Goal: Task Accomplishment & Management: Use online tool/utility

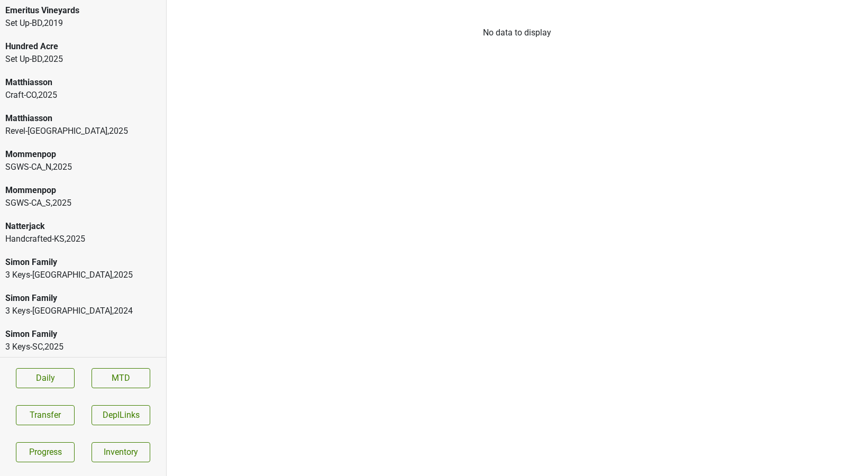
scroll to position [288, 0]
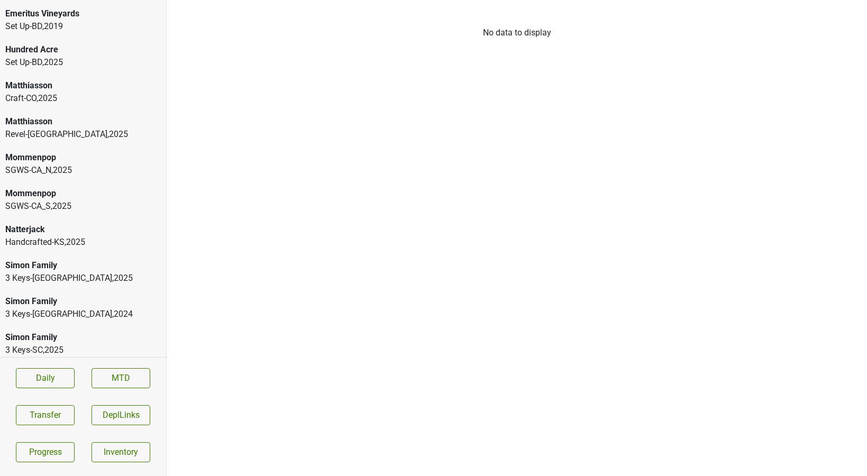
click at [103, 236] on div "Handcrafted-KS , 2025" at bounding box center [83, 242] width 156 height 13
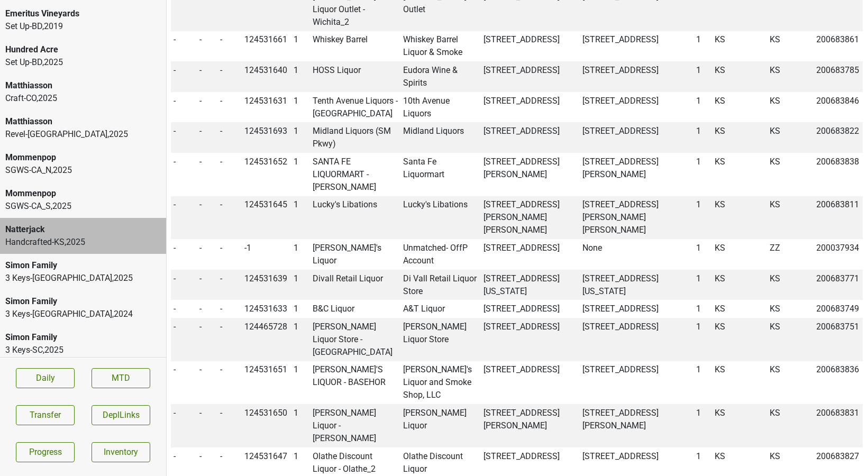
scroll to position [884, 0]
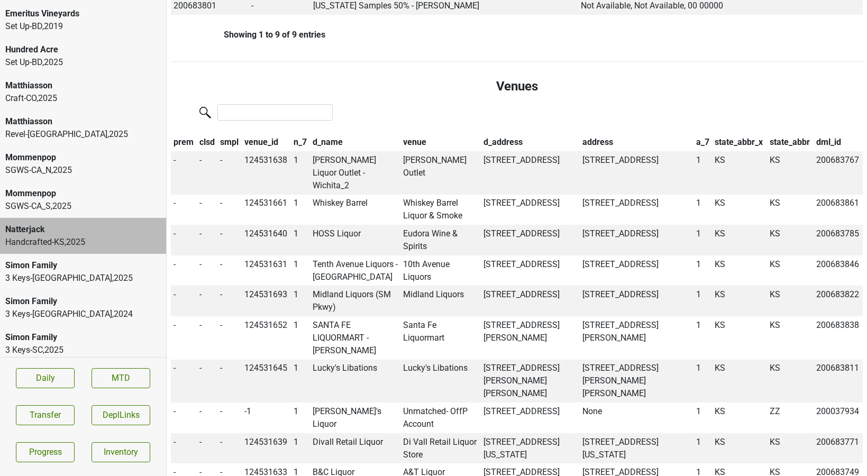
click at [269, 142] on th "venue_id" at bounding box center [266, 142] width 49 height 18
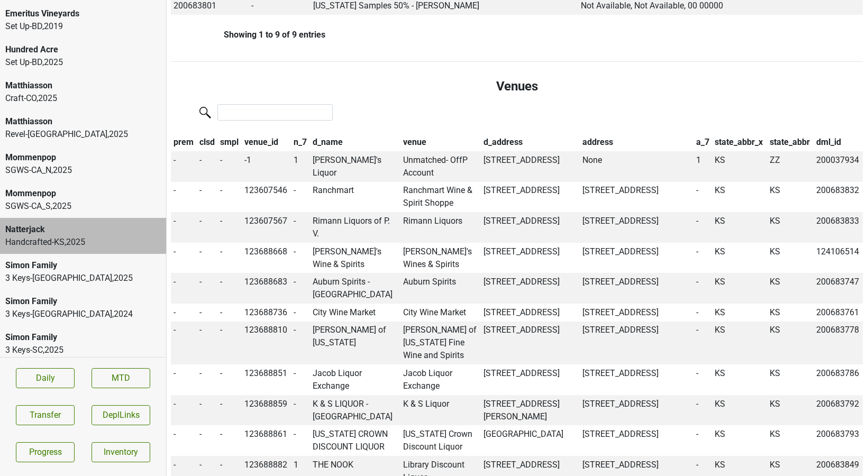
click at [269, 142] on th "venue_id" at bounding box center [266, 142] width 49 height 18
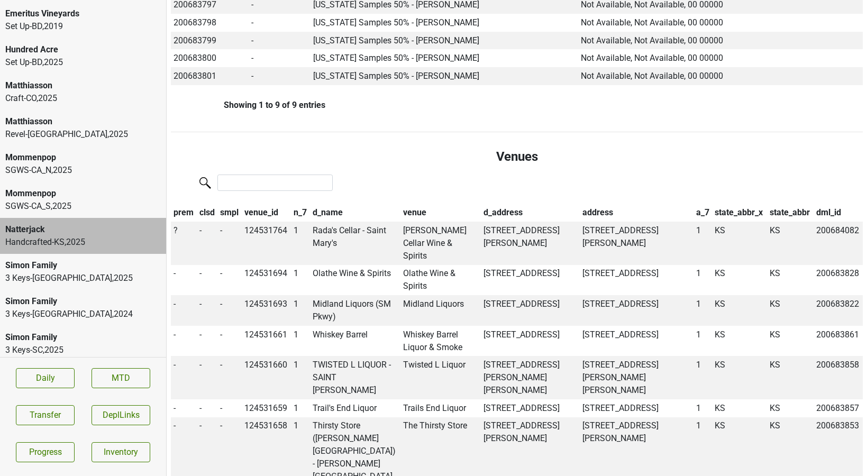
scroll to position [815, 0]
click at [176, 229] on span "?" at bounding box center [176, 229] width 4 height 10
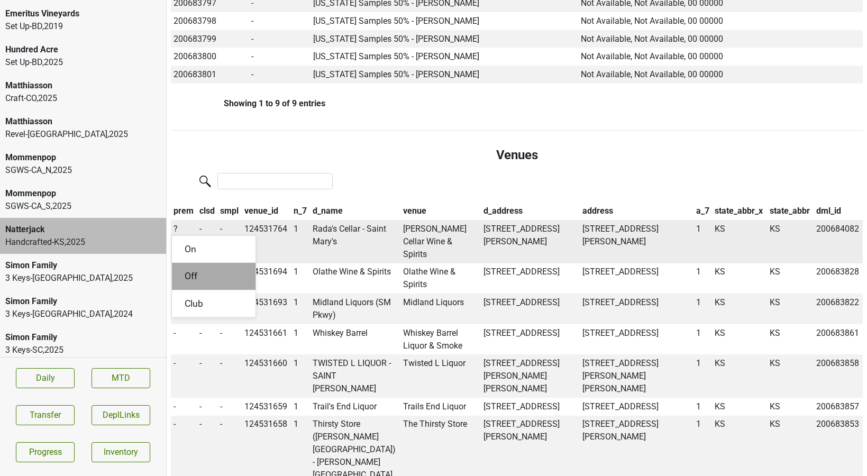
click at [188, 270] on div "Off" at bounding box center [214, 276] width 84 height 27
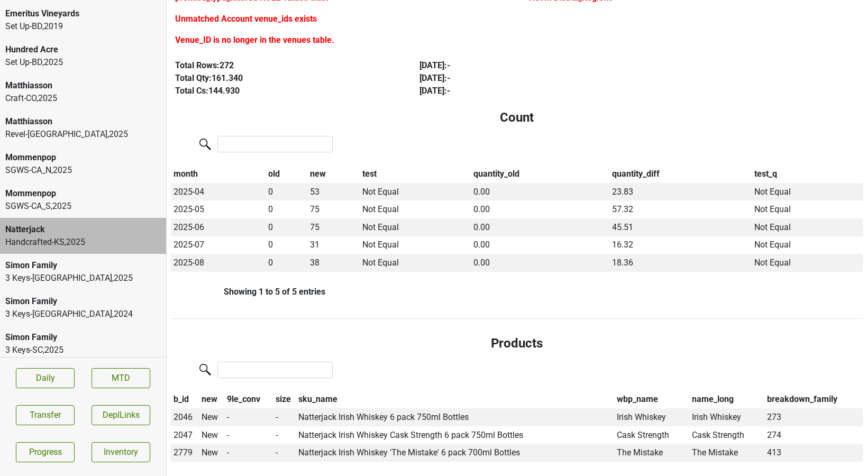
scroll to position [0, 0]
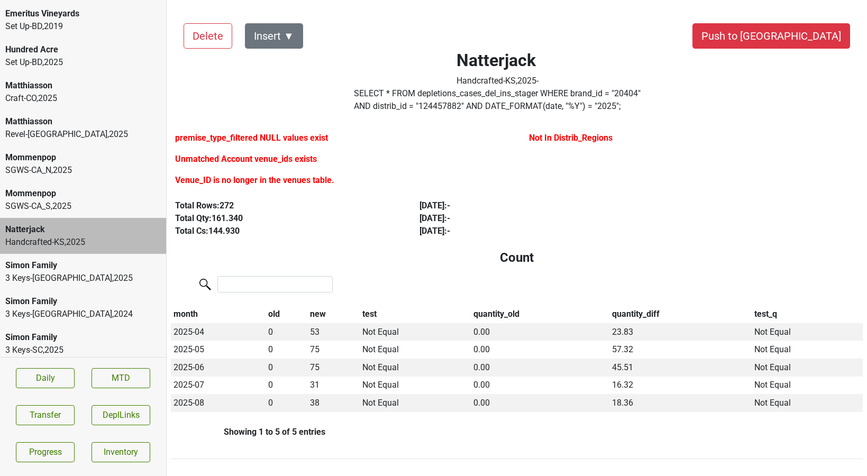
click at [258, 181] on label "Venue_ID is no longer in the venues table." at bounding box center [254, 180] width 159 height 13
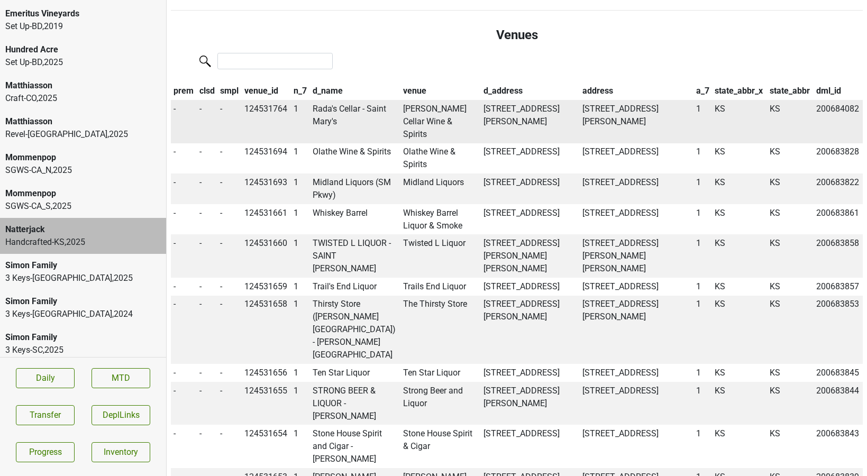
scroll to position [937, 0]
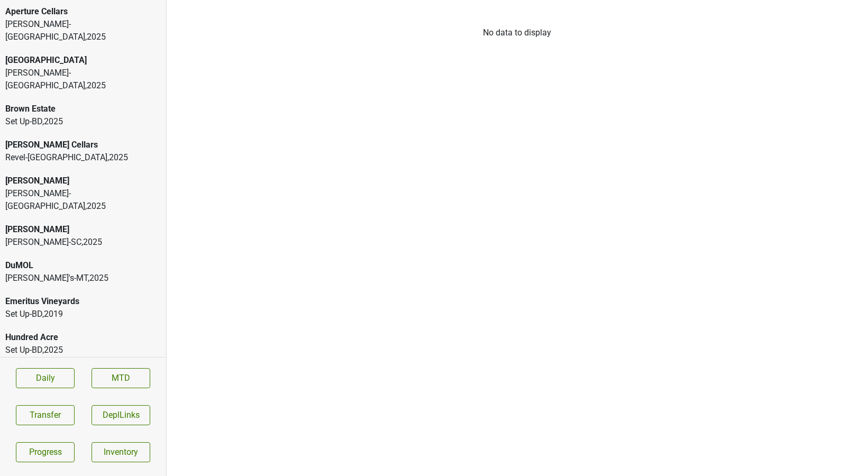
scroll to position [326, 0]
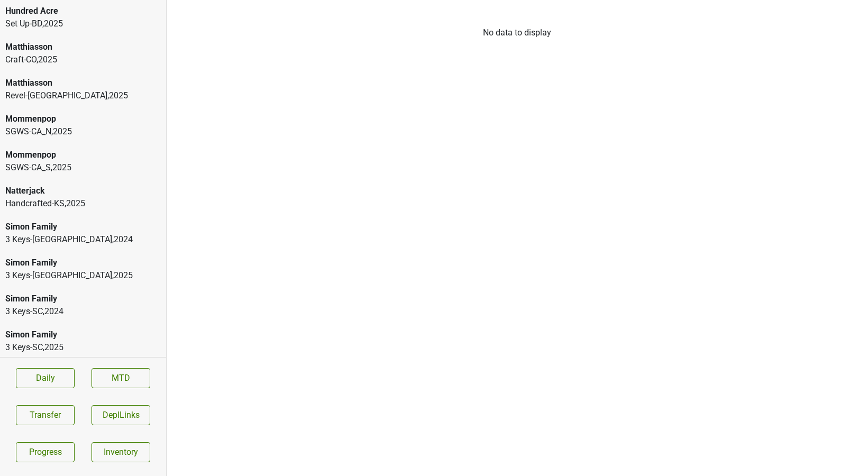
click at [30, 197] on div "Handcrafted-KS , 2025" at bounding box center [83, 203] width 156 height 13
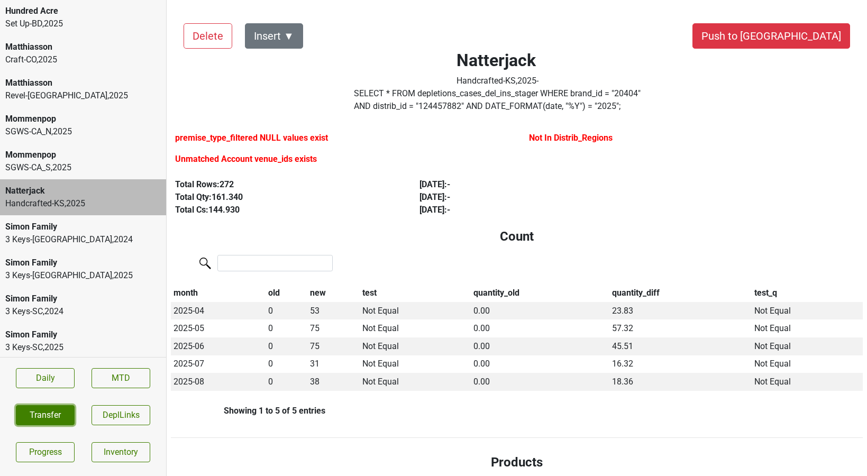
click at [53, 413] on button "Transfer" at bounding box center [45, 415] width 59 height 20
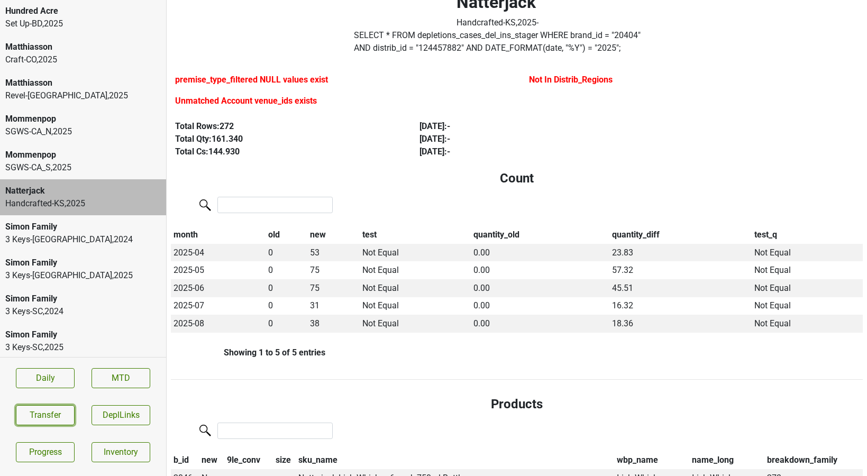
scroll to position [60, 0]
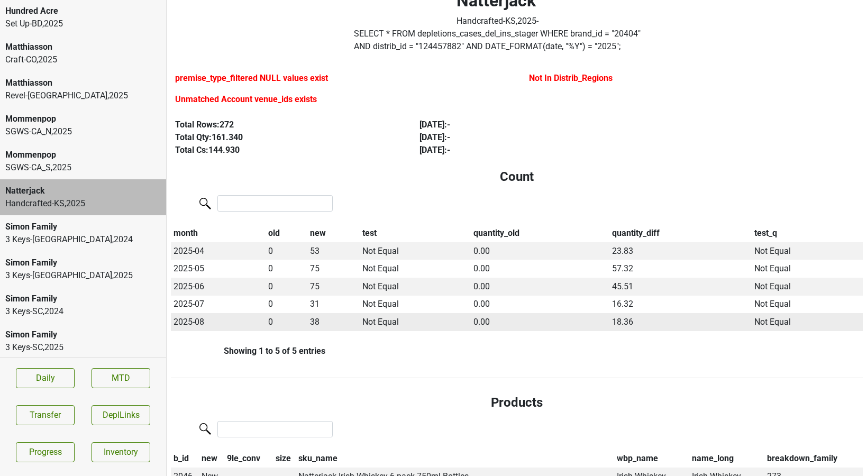
click at [313, 321] on td "38" at bounding box center [333, 322] width 52 height 18
click at [313, 329] on td "38" at bounding box center [333, 322] width 52 height 18
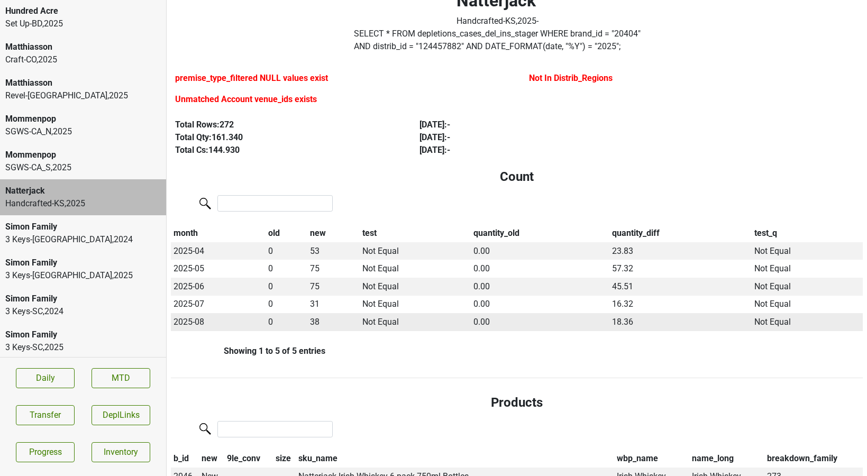
click at [313, 329] on td "38" at bounding box center [333, 322] width 52 height 18
click at [313, 327] on td "38" at bounding box center [333, 322] width 52 height 18
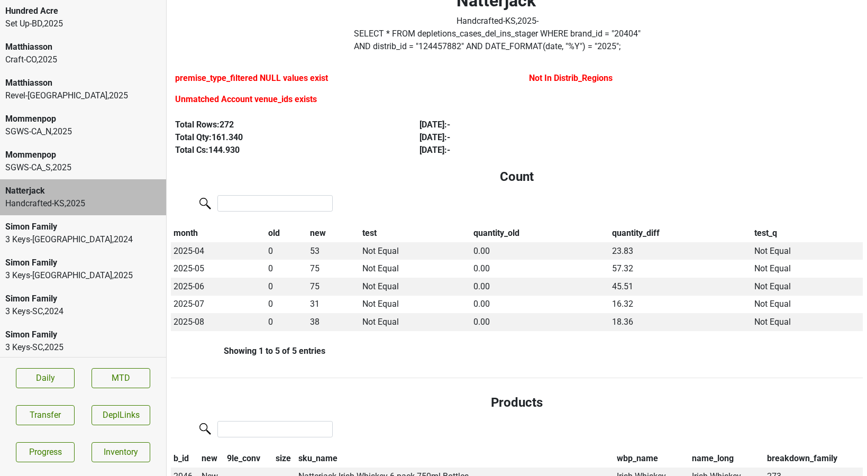
click at [313, 334] on div "month old new test quantity_old quantity_diff test_q 2025-04 0 53 Not Equal 0.0…" at bounding box center [517, 272] width 692 height 159
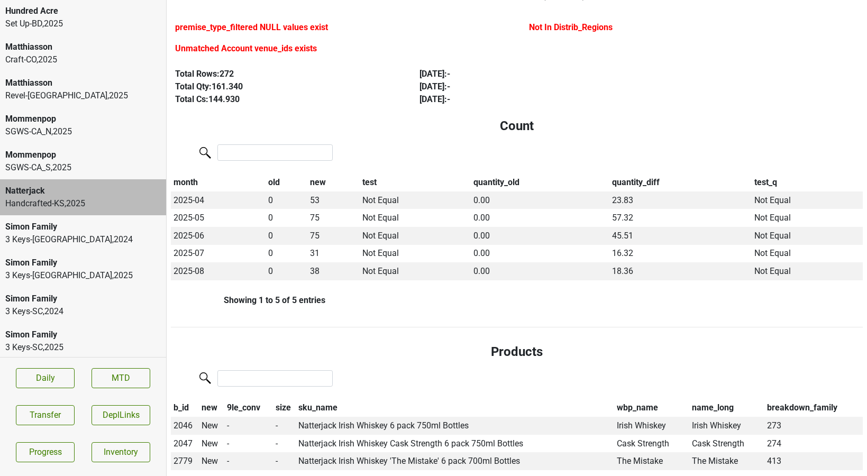
scroll to position [116, 1]
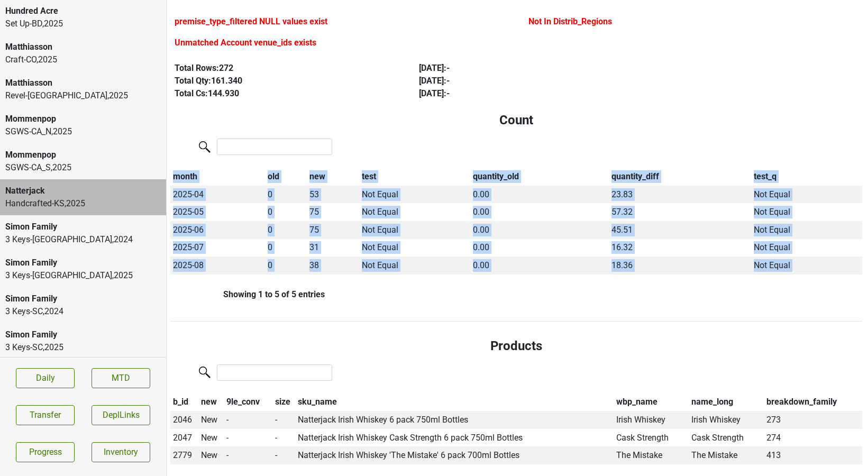
drag, startPoint x: 329, startPoint y: 297, endPoint x: 223, endPoint y: 296, distance: 105.3
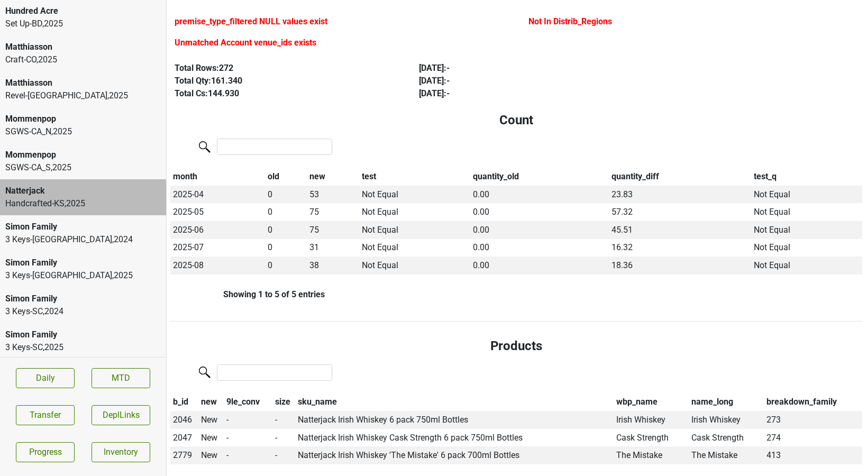
click at [215, 294] on div "Showing 1 to 5 of 5 entries" at bounding box center [247, 294] width 155 height 10
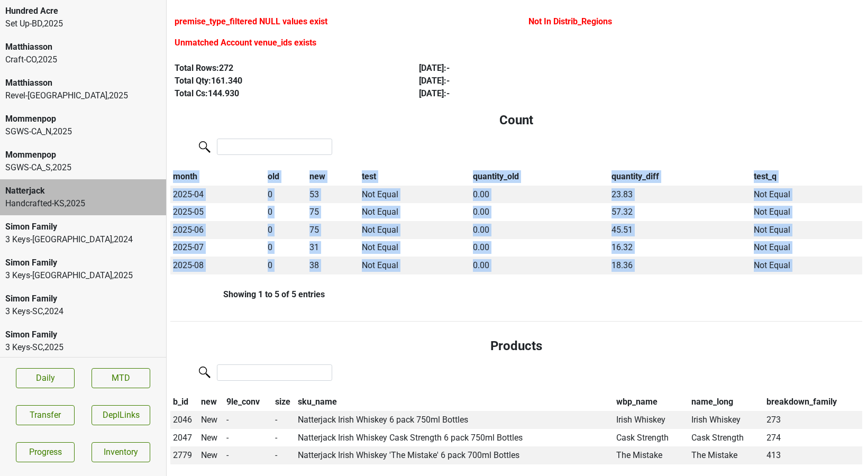
drag, startPoint x: 201, startPoint y: 294, endPoint x: 371, endPoint y: 301, distance: 170.5
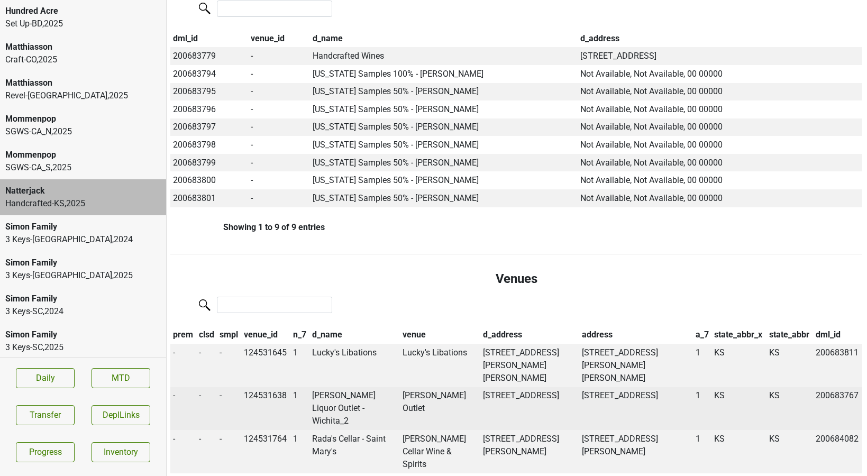
scroll to position [669, 1]
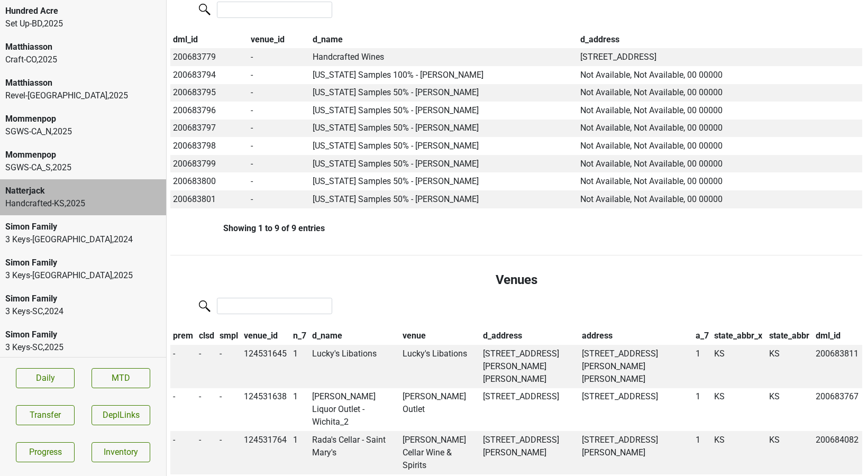
click at [182, 337] on th "prem" at bounding box center [183, 336] width 26 height 18
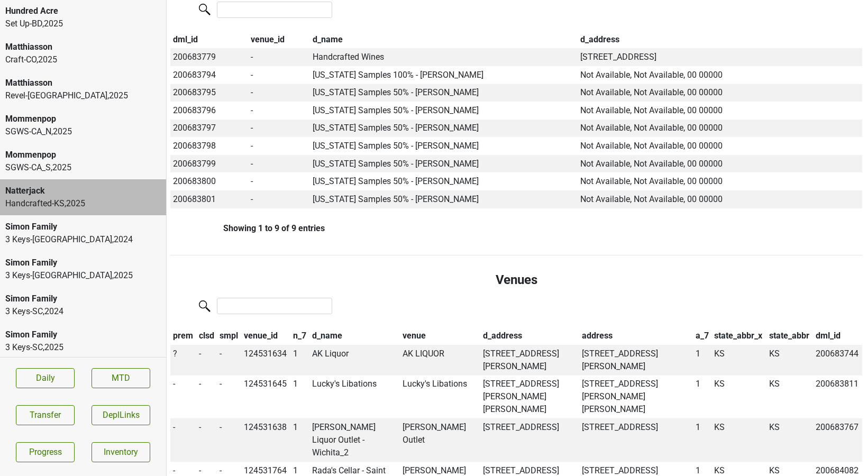
click at [182, 337] on th "prem" at bounding box center [183, 336] width 26 height 18
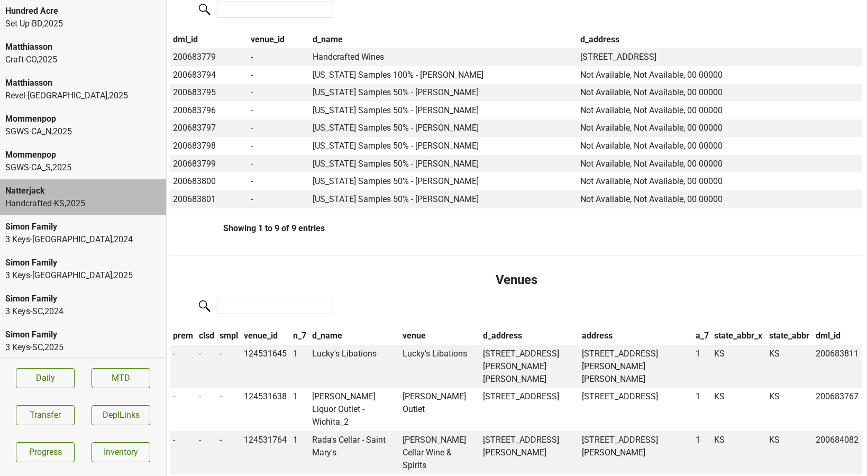
click at [182, 337] on th "prem" at bounding box center [183, 336] width 26 height 18
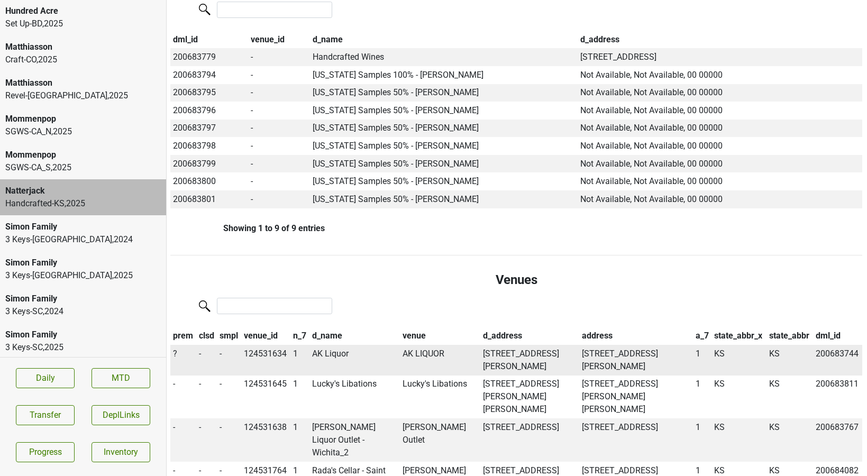
click at [172, 352] on td "?" at bounding box center [183, 360] width 26 height 31
click at [174, 353] on span "?" at bounding box center [175, 354] width 4 height 10
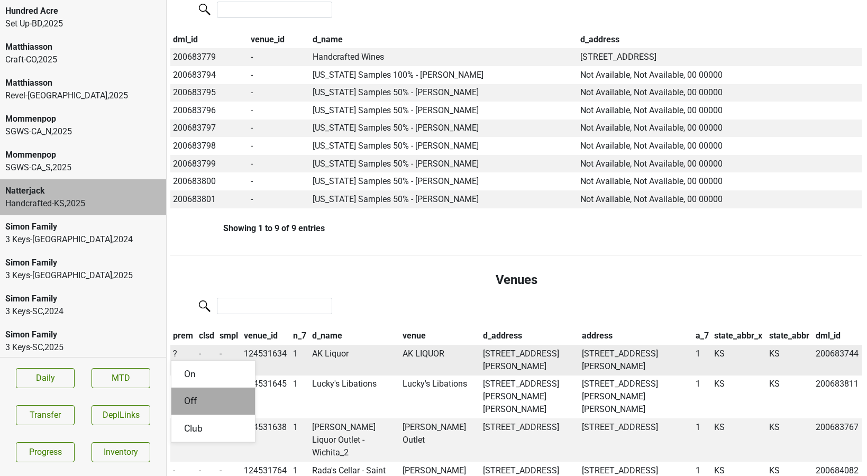
click at [186, 402] on div "Off" at bounding box center [213, 401] width 84 height 27
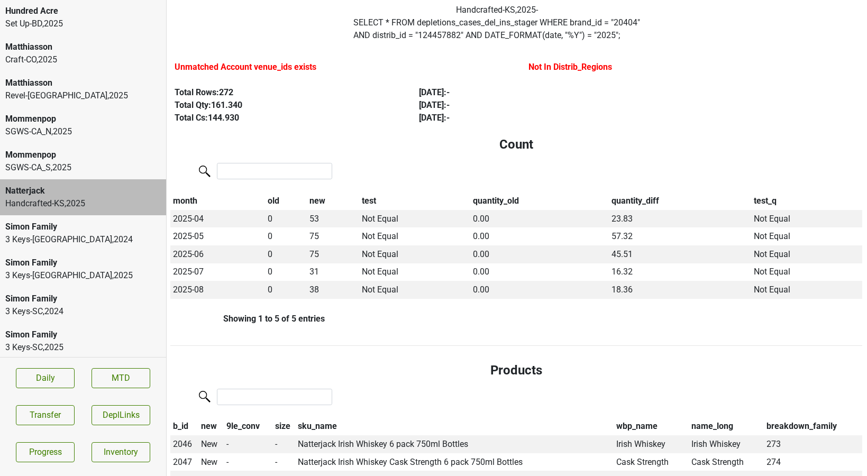
scroll to position [69, 1]
drag, startPoint x: 471, startPoint y: 205, endPoint x: 557, endPoint y: 206, distance: 85.7
click at [557, 206] on th "quantity_old" at bounding box center [539, 203] width 139 height 18
drag, startPoint x: 524, startPoint y: 205, endPoint x: 471, endPoint y: 205, distance: 53.4
click at [471, 205] on th "quantity_old" at bounding box center [539, 203] width 139 height 18
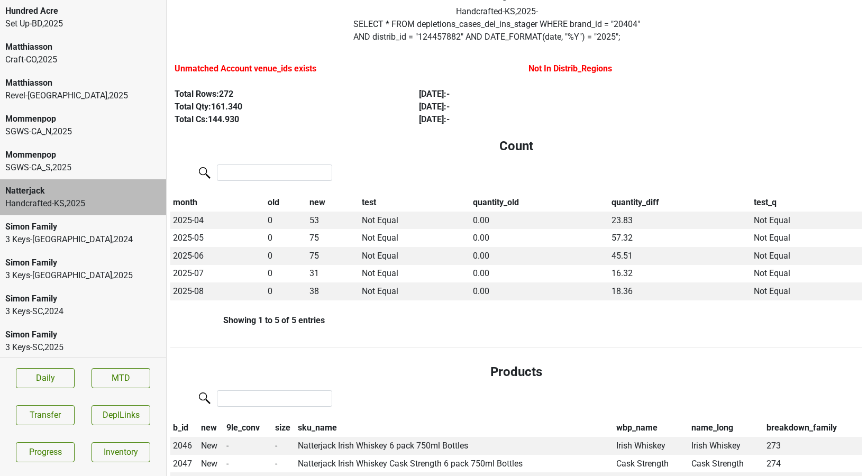
drag, startPoint x: 471, startPoint y: 204, endPoint x: 524, endPoint y: 208, distance: 53.1
click at [524, 208] on th "quantity_old" at bounding box center [539, 203] width 139 height 18
drag, startPoint x: 516, startPoint y: 203, endPoint x: 452, endPoint y: 203, distance: 64.0
click at [452, 203] on tr "month old new test quantity_old quantity_diff test_q" at bounding box center [516, 203] width 692 height 18
click at [392, 215] on td "Not Equal" at bounding box center [414, 221] width 111 height 18
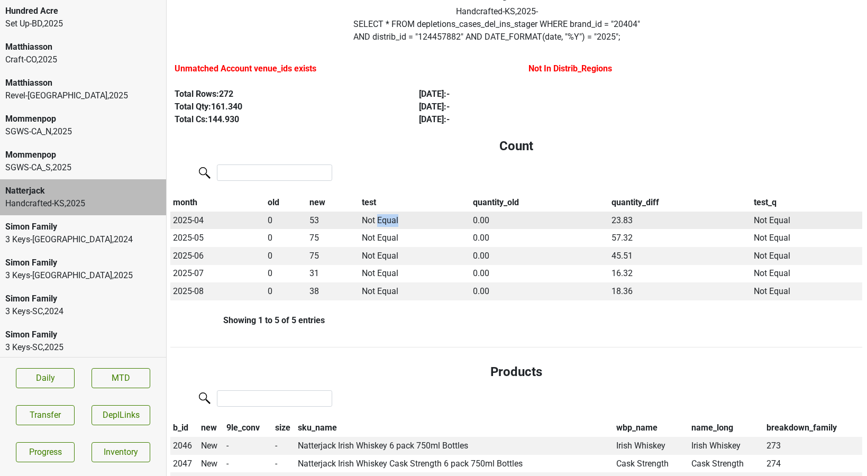
click at [392, 215] on td "Not Equal" at bounding box center [414, 221] width 111 height 18
click at [392, 197] on th "test" at bounding box center [414, 203] width 111 height 18
click at [385, 187] on div "month old new test quantity_old quantity_diff test_q 2025-04 0 53 Not Equal 0.0…" at bounding box center [516, 241] width 692 height 159
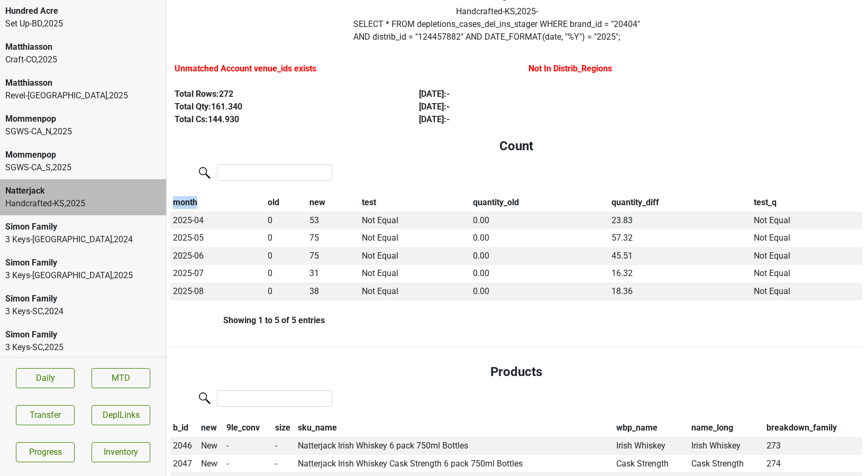
click at [385, 187] on div "month old new test quantity_old quantity_diff test_q 2025-04 0 53 Not Equal 0.0…" at bounding box center [516, 241] width 692 height 159
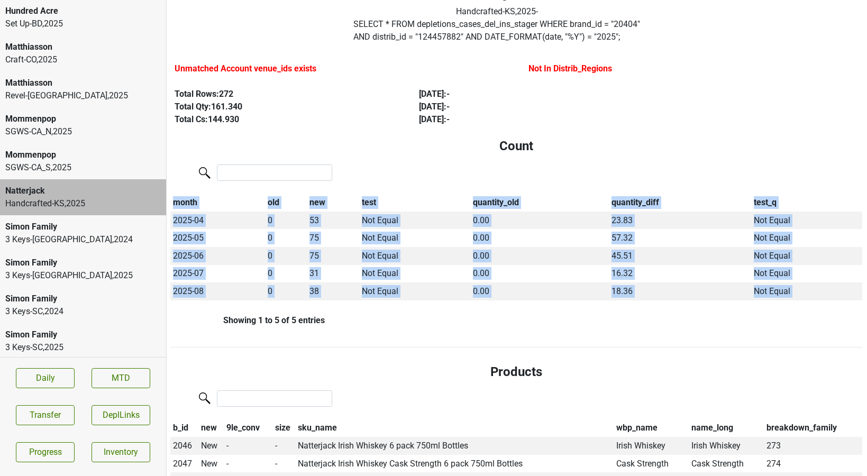
click at [385, 187] on div "month old new test quantity_old quantity_diff test_q 2025-04 0 53 Not Equal 0.0…" at bounding box center [516, 241] width 692 height 159
click at [382, 192] on div "month old new test quantity_old quantity_diff test_q 2025-04 0 53 Not Equal 0.0…" at bounding box center [516, 241] width 692 height 159
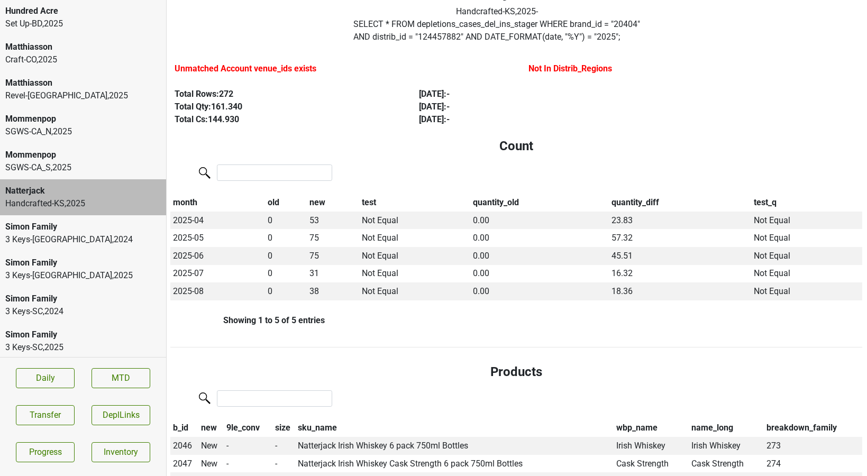
click at [373, 188] on div "month old new test quantity_old quantity_diff test_q 2025-04 0 53 Not Equal 0.0…" at bounding box center [516, 241] width 692 height 159
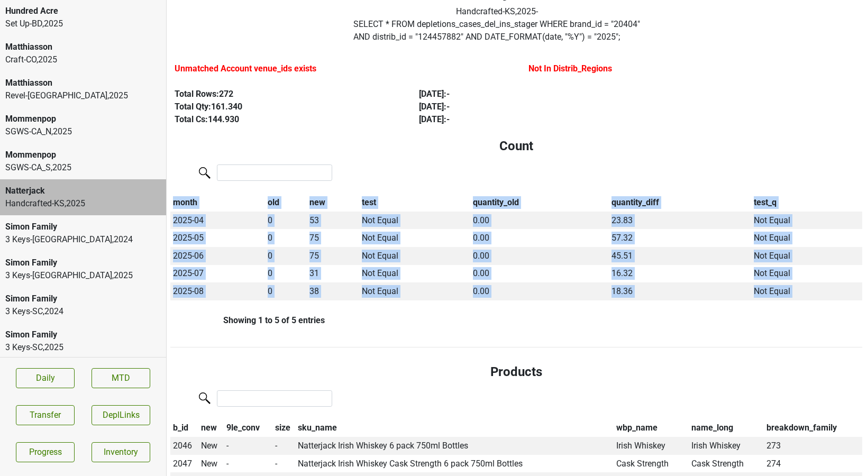
click at [373, 188] on div "month old new test quantity_old quantity_diff test_q 2025-04 0 53 Not Equal 0.0…" at bounding box center [516, 241] width 692 height 159
click at [369, 188] on div "month old new test quantity_old quantity_diff test_q 2025-04 0 53 Not Equal 0.0…" at bounding box center [516, 241] width 692 height 159
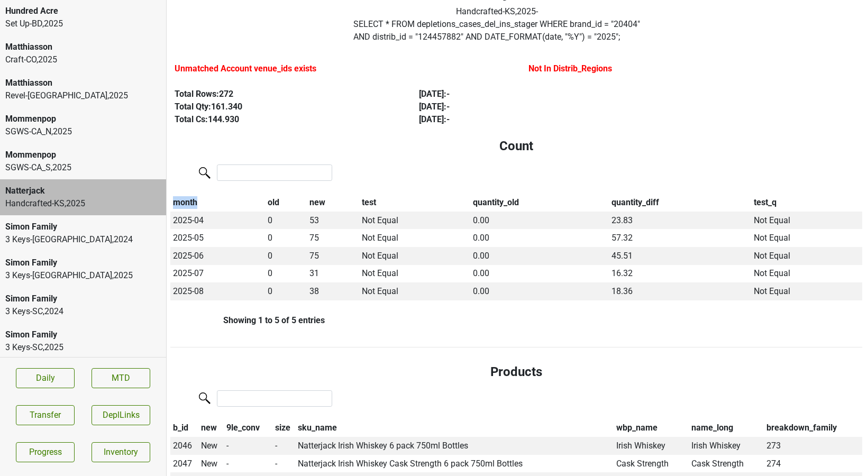
click at [369, 188] on div "month old new test quantity_old quantity_diff test_q 2025-04 0 53 Not Equal 0.0…" at bounding box center [516, 241] width 692 height 159
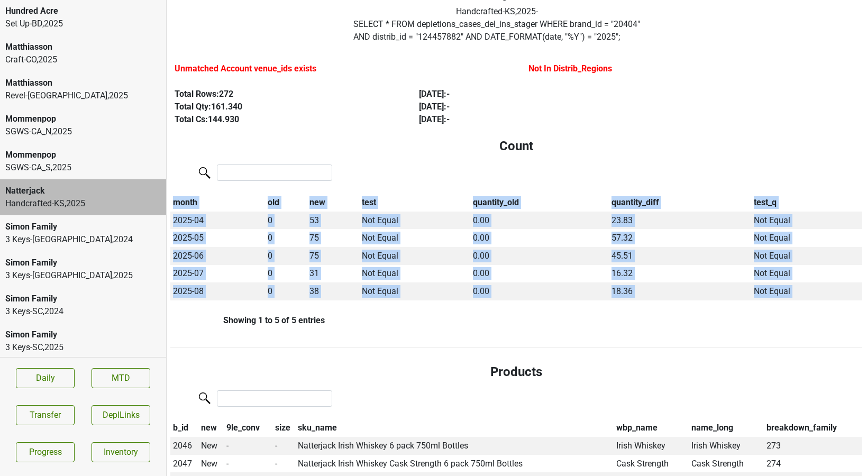
click at [369, 188] on div "month old new test quantity_old quantity_diff test_q 2025-04 0 53 Not Equal 0.0…" at bounding box center [516, 241] width 692 height 159
click at [368, 186] on div "month old new test quantity_old quantity_diff test_q 2025-04 0 53 Not Equal 0.0…" at bounding box center [516, 241] width 692 height 159
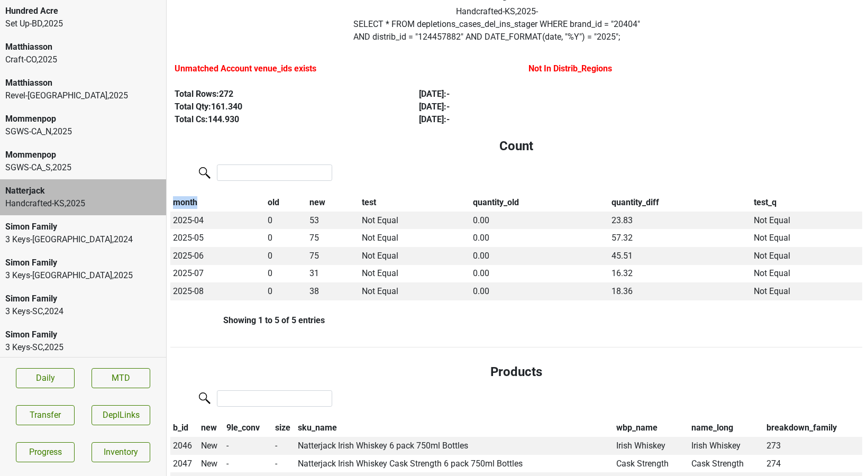
click at [368, 186] on div "month old new test quantity_old quantity_diff test_q 2025-04 0 53 Not Equal 0.0…" at bounding box center [516, 241] width 692 height 159
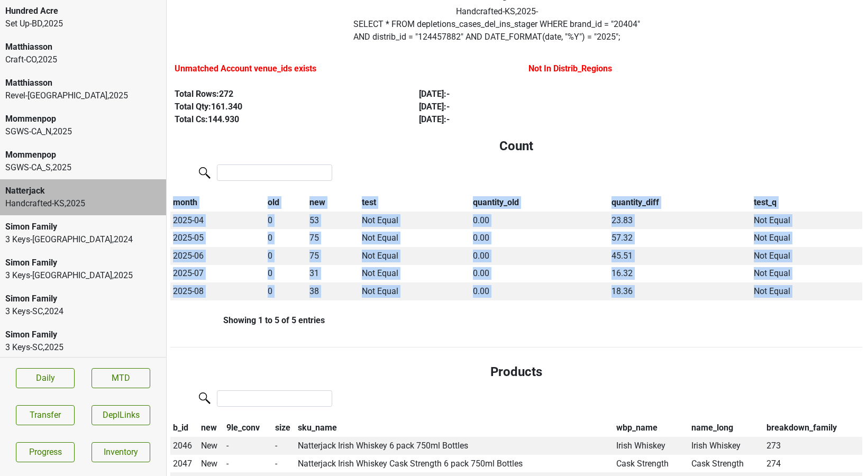
click at [368, 186] on div "month old new test quantity_old quantity_diff test_q 2025-04 0 53 Not Equal 0.0…" at bounding box center [516, 241] width 692 height 159
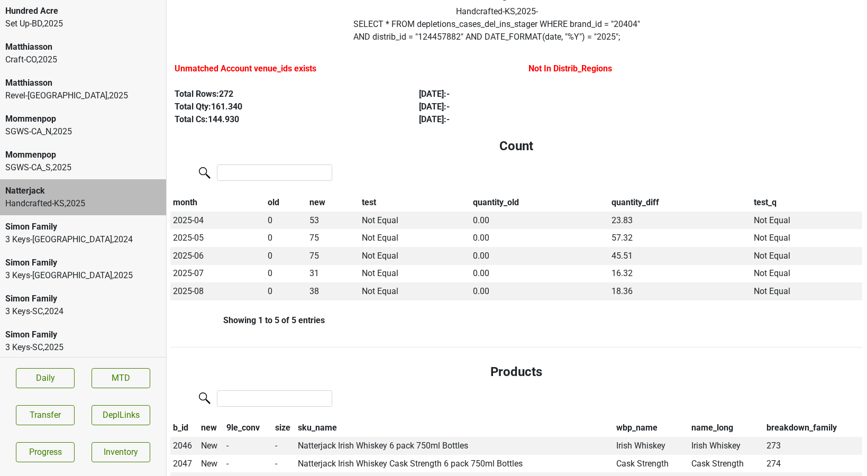
click at [365, 188] on div "month old new test quantity_old quantity_diff test_q 2025-04 0 53 Not Equal 0.0…" at bounding box center [516, 241] width 692 height 159
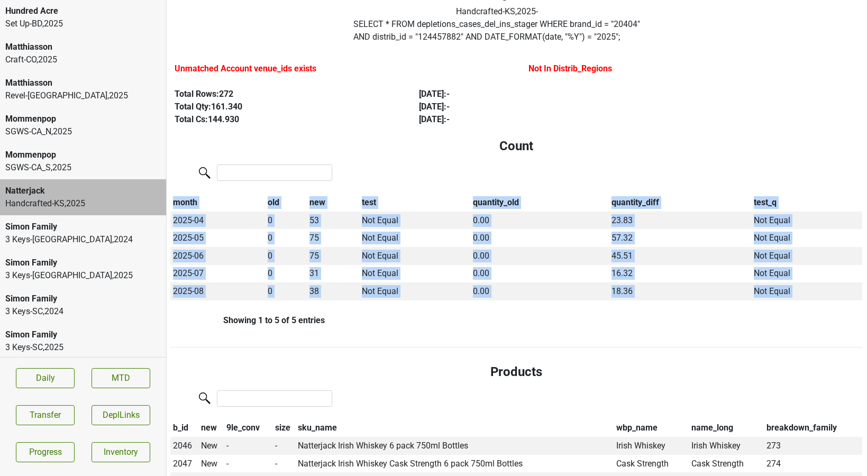
click at [365, 188] on div "month old new test quantity_old quantity_diff test_q 2025-04 0 53 Not Equal 0.0…" at bounding box center [516, 241] width 692 height 159
click at [362, 189] on div "month old new test quantity_old quantity_diff test_q 2025-04 0 53 Not Equal 0.0…" at bounding box center [516, 241] width 692 height 159
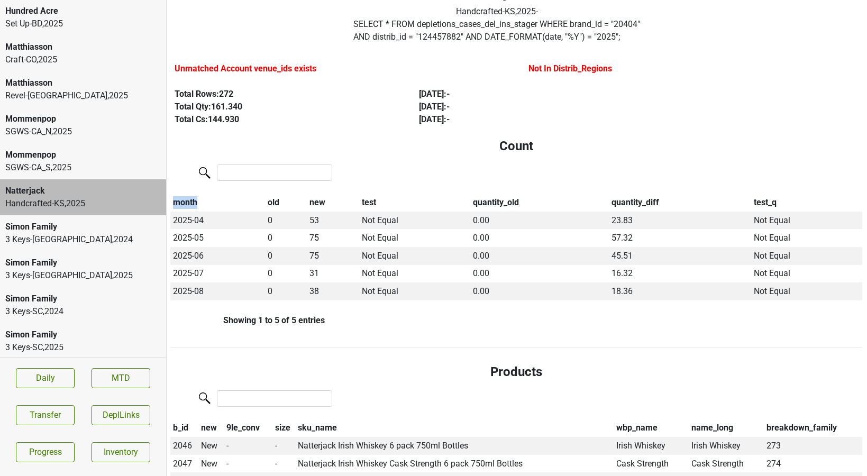
click at [362, 189] on div "month old new test quantity_old quantity_diff test_q 2025-04 0 53 Not Equal 0.0…" at bounding box center [516, 241] width 692 height 159
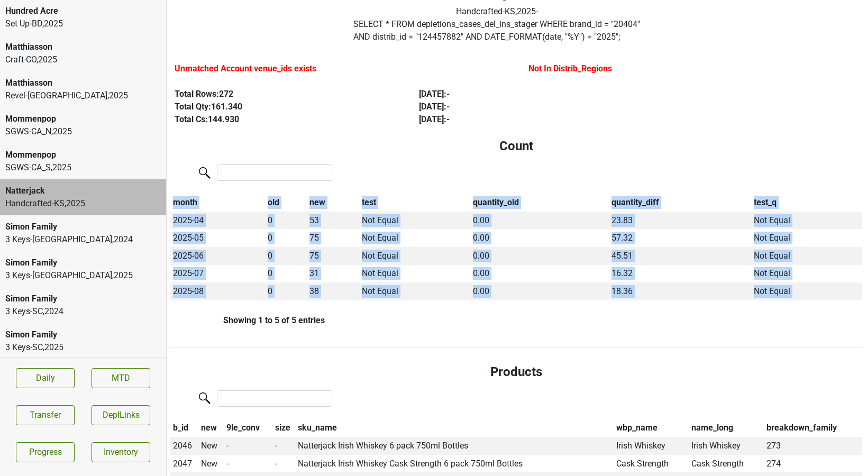
click at [362, 189] on div "month old new test quantity_old quantity_diff test_q 2025-04 0 53 Not Equal 0.0…" at bounding box center [516, 241] width 692 height 159
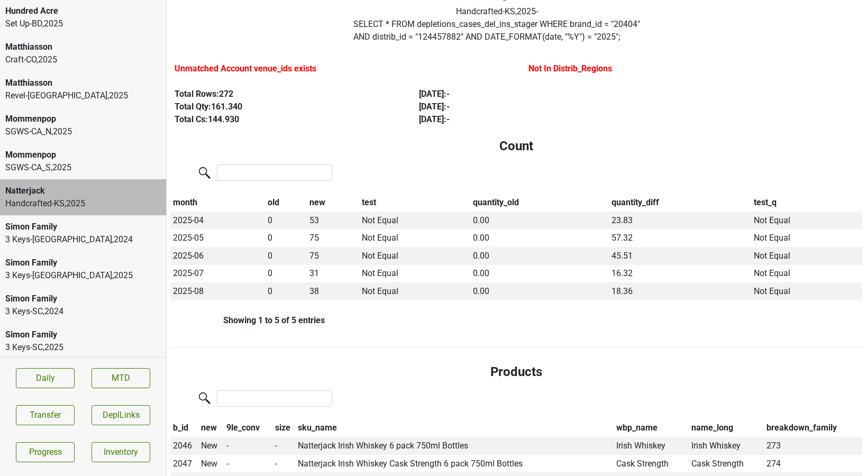
click at [359, 191] on div "month old new test quantity_old quantity_diff test_q 2025-04 0 53 Not Equal 0.0…" at bounding box center [516, 241] width 692 height 159
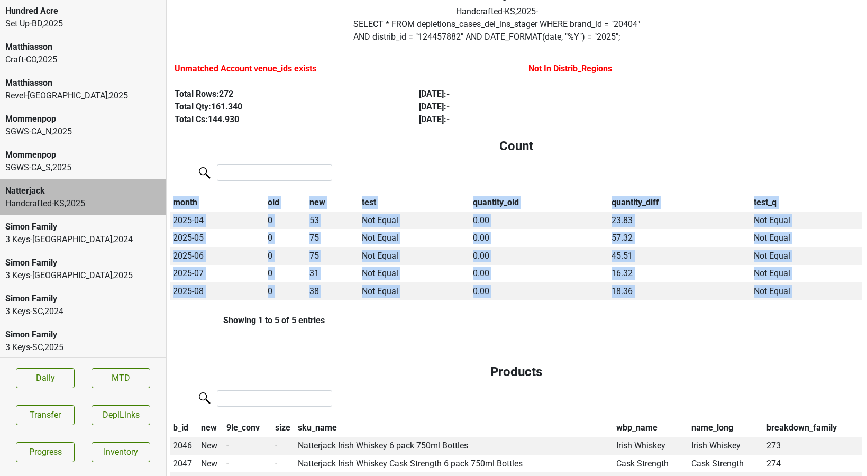
click at [359, 191] on div "month old new test quantity_old quantity_diff test_q 2025-04 0 53 Not Equal 0.0…" at bounding box center [516, 241] width 692 height 159
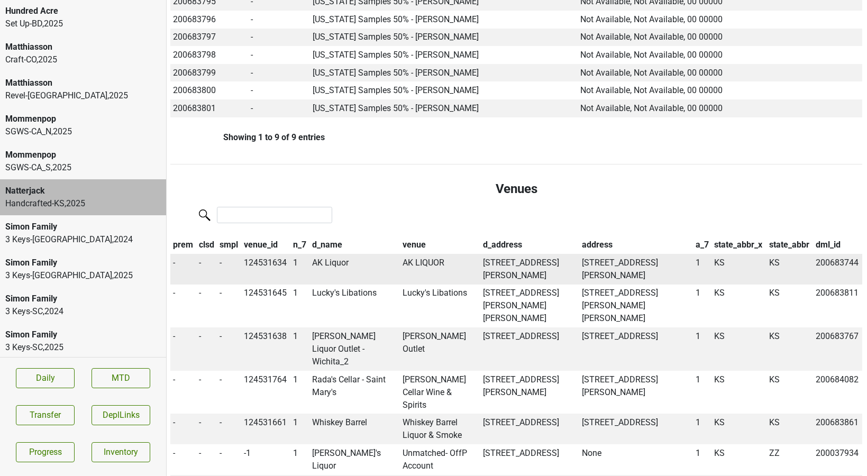
scroll to position [763, 1]
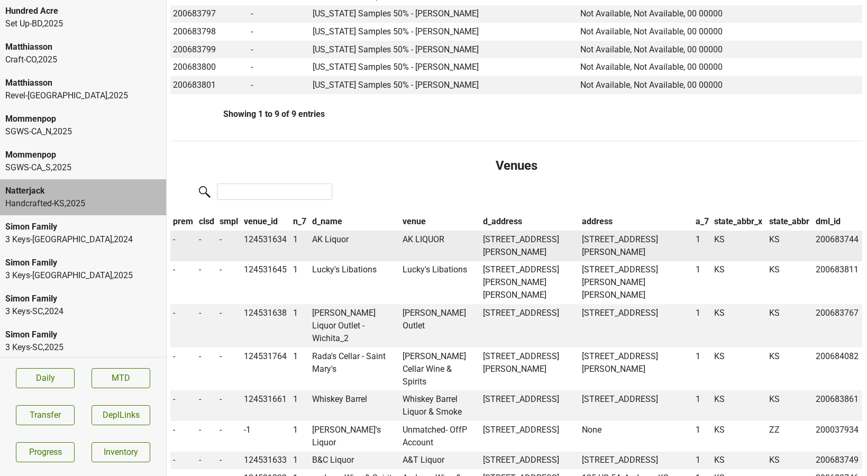
click at [267, 227] on th "venue_id" at bounding box center [265, 222] width 49 height 18
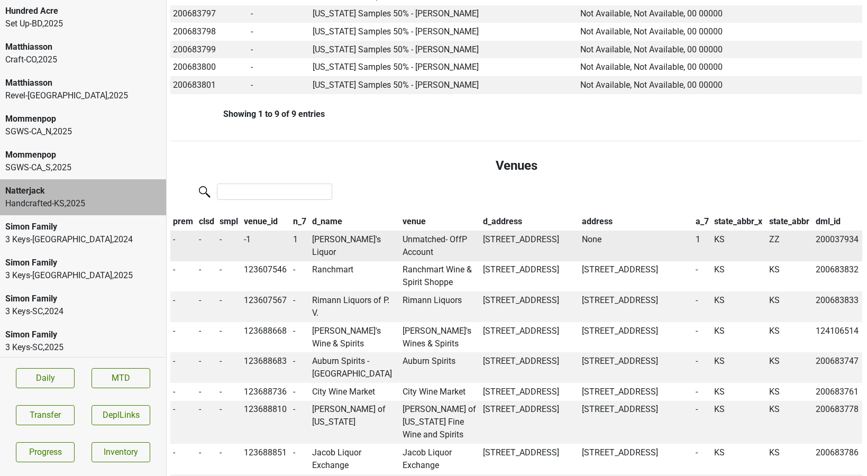
click at [332, 236] on td "Buddy's Liquor" at bounding box center [355, 246] width 90 height 31
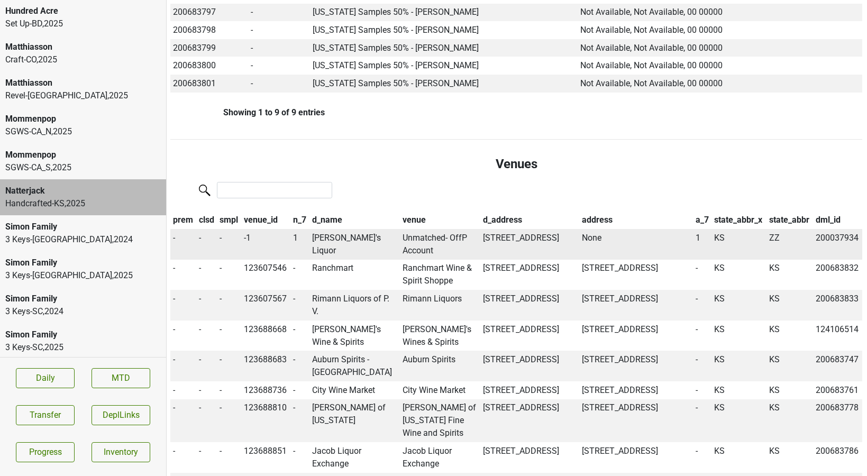
scroll to position [20752, 1]
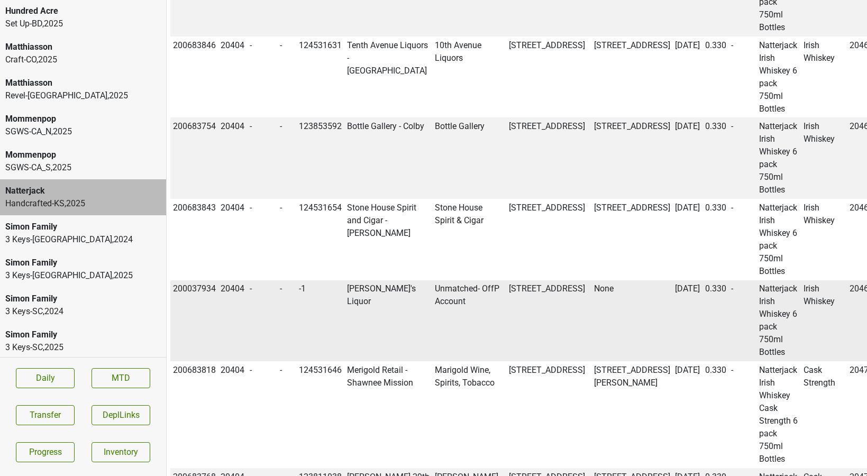
click at [200, 280] on td "200037934" at bounding box center [194, 320] width 48 height 81
copy td "200037934"
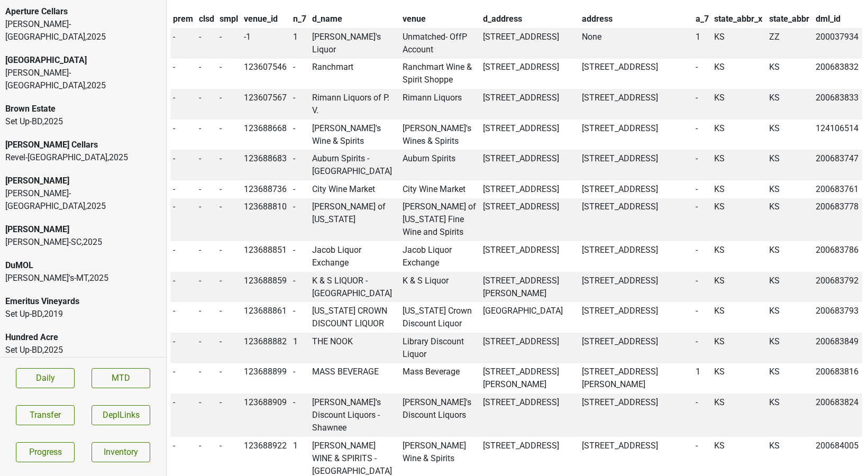
scroll to position [0, 1]
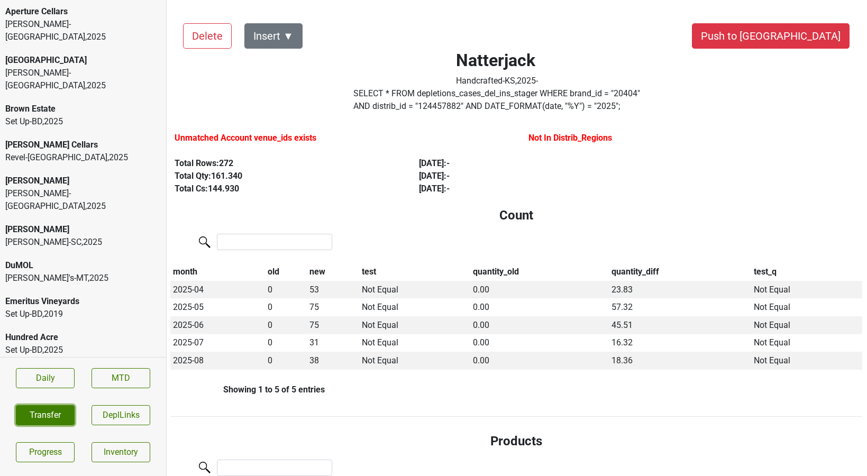
click at [65, 414] on button "Transfer" at bounding box center [45, 415] width 59 height 20
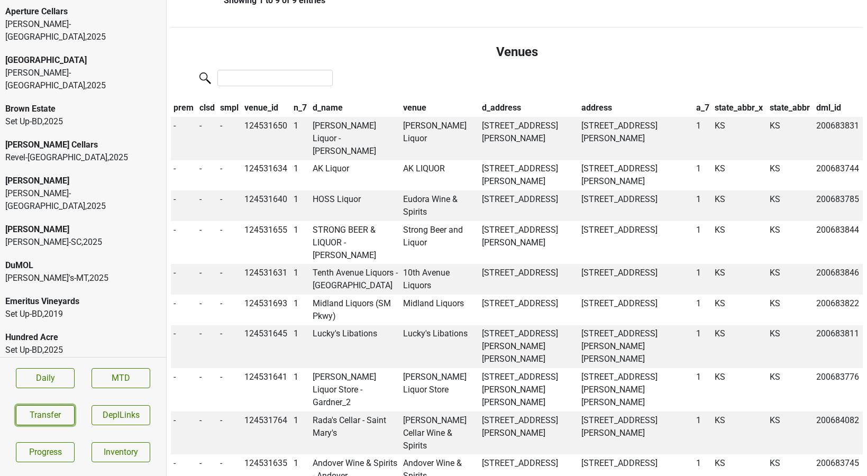
scroll to position [879, 0]
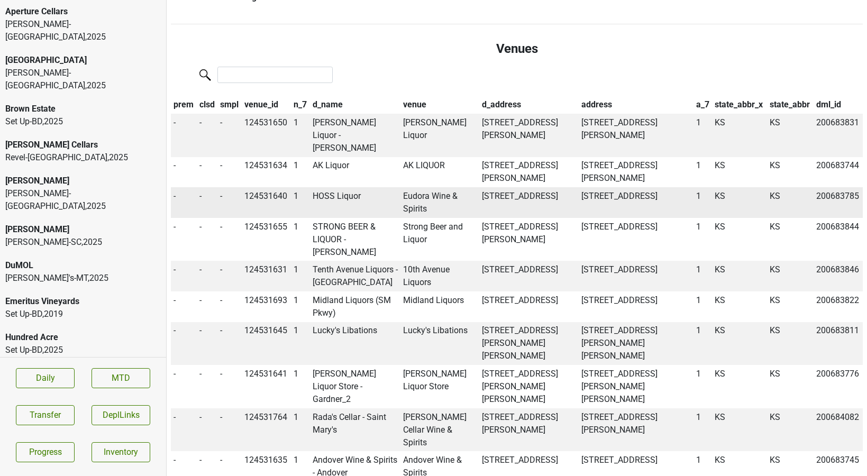
click at [352, 187] on td "HOSS Liquor" at bounding box center [355, 202] width 90 height 31
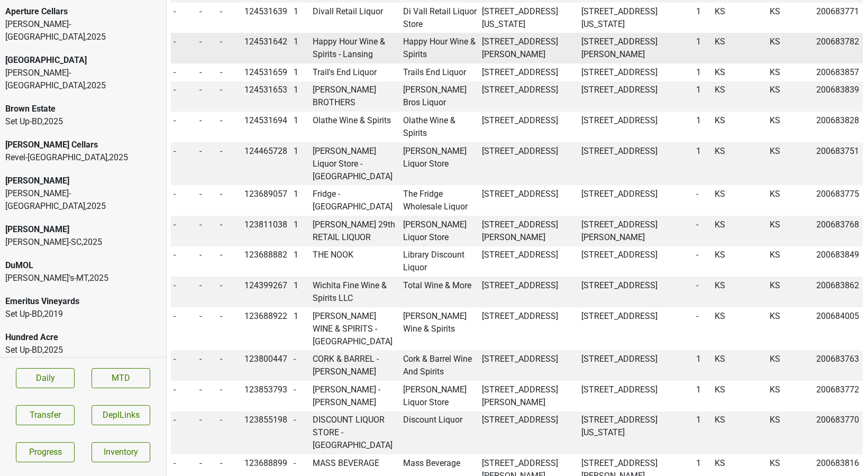
scroll to position [1868, 0]
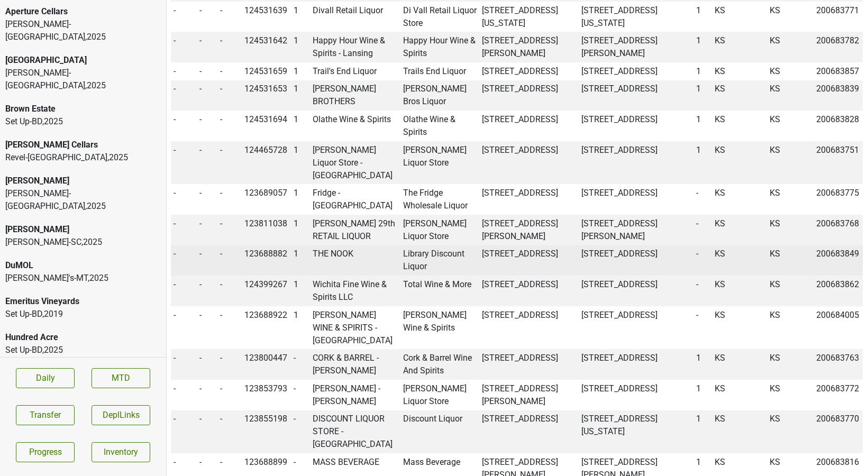
click at [349, 246] on td "THE NOOK" at bounding box center [355, 261] width 90 height 31
click at [413, 246] on td "Library Discount Liquor" at bounding box center [440, 261] width 79 height 31
click at [328, 246] on td "THE NOOK" at bounding box center [355, 261] width 90 height 31
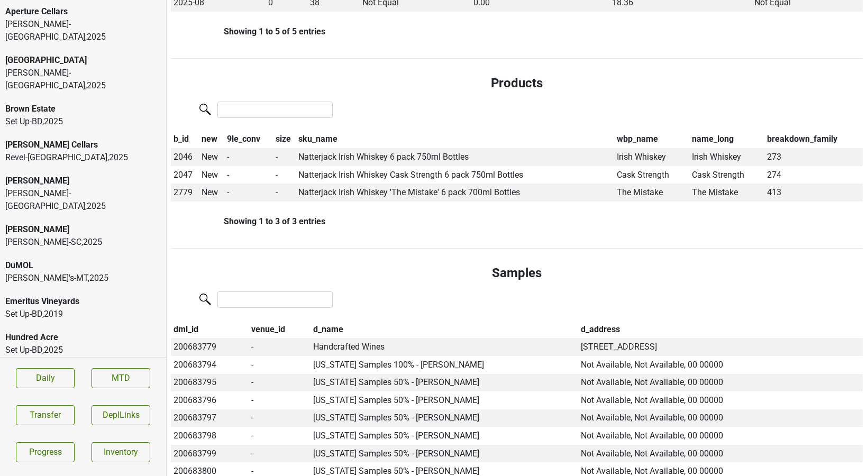
scroll to position [0, 0]
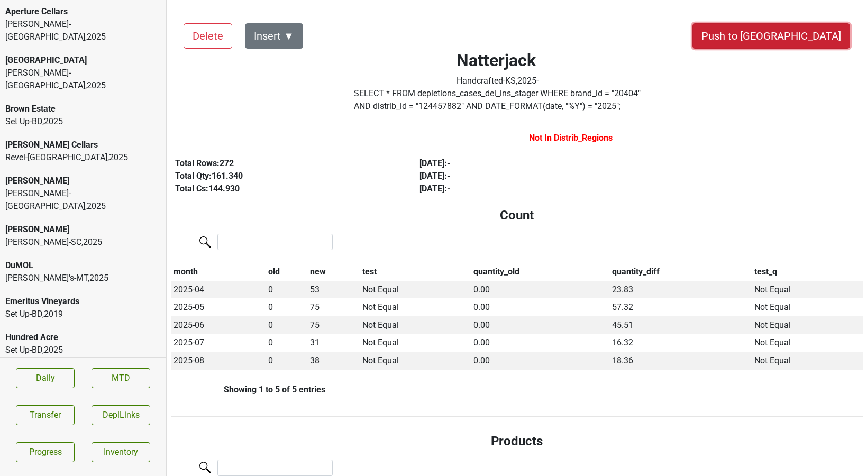
drag, startPoint x: 809, startPoint y: 40, endPoint x: 471, endPoint y: 105, distance: 343.4
click at [393, 106] on label "SELECT * FROM depletions_cases_del_ins_stager WHERE brand_id = " 20404 " AND di…" at bounding box center [498, 99] width 288 height 25
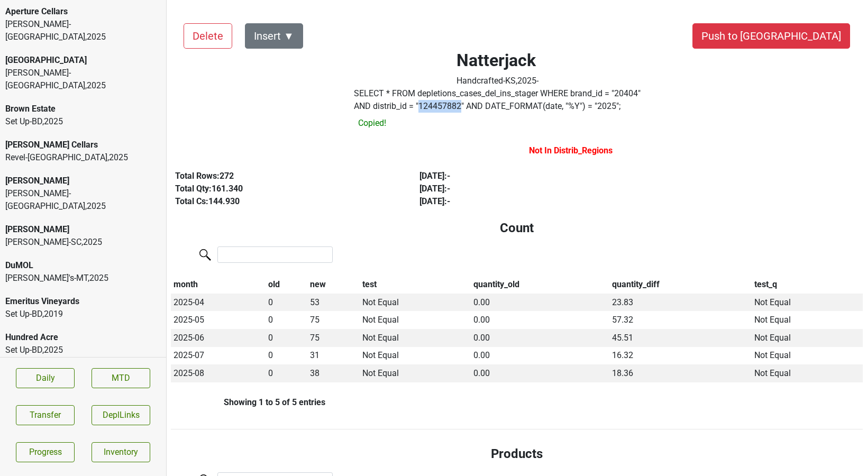
click at [393, 106] on label "SELECT * FROM depletions_cases_del_ins_stager WHERE brand_id = " 20404 " AND di…" at bounding box center [498, 99] width 288 height 25
copy label "124457882"
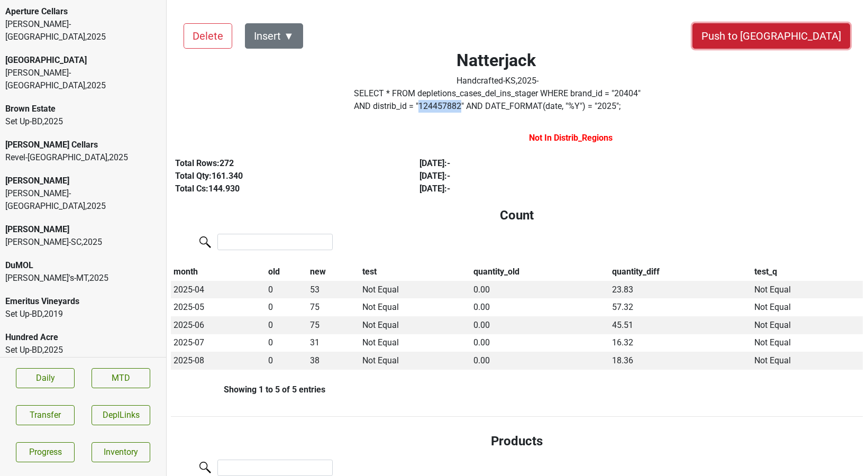
click at [801, 36] on button "Push to [GEOGRAPHIC_DATA]" at bounding box center [772, 35] width 158 height 25
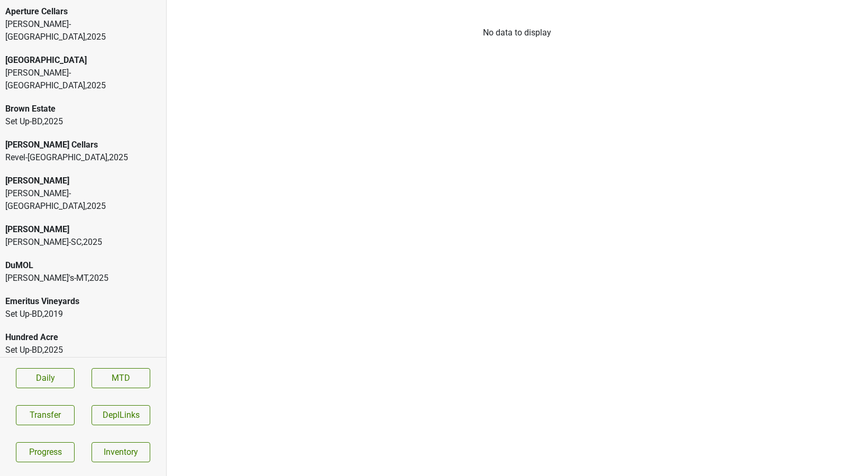
click at [28, 380] on div "Craft-CO , 2025" at bounding box center [83, 386] width 156 height 13
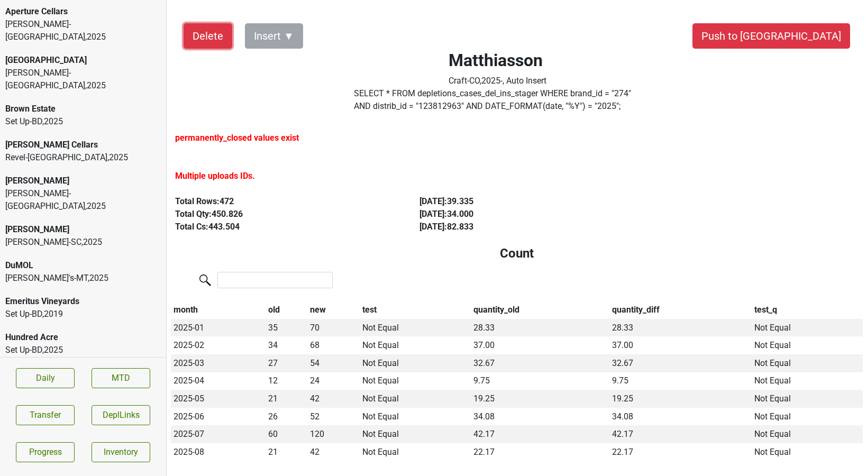
click at [206, 42] on button "Delete" at bounding box center [208, 35] width 49 height 25
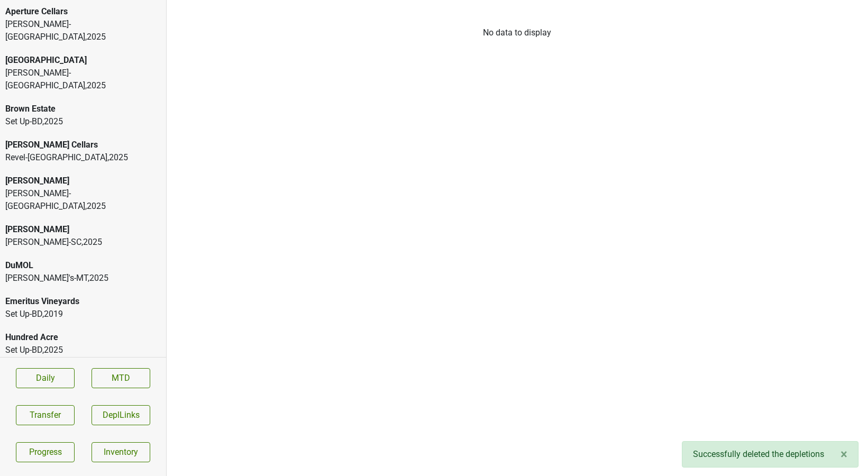
click at [73, 272] on div "George's-MT , 2025" at bounding box center [83, 278] width 156 height 13
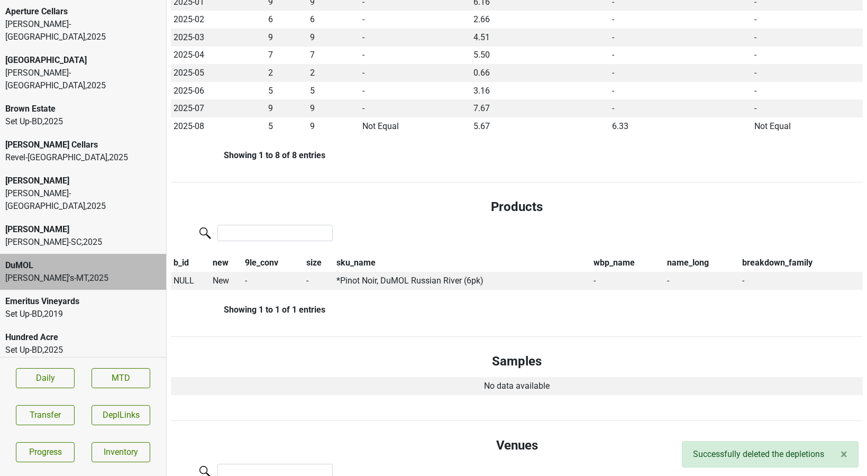
scroll to position [312, 0]
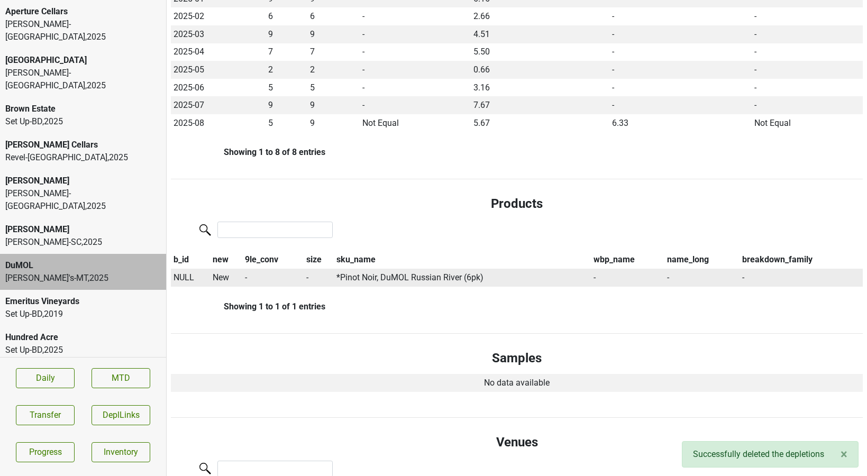
click at [184, 277] on span "NULL" at bounding box center [184, 278] width 21 height 10
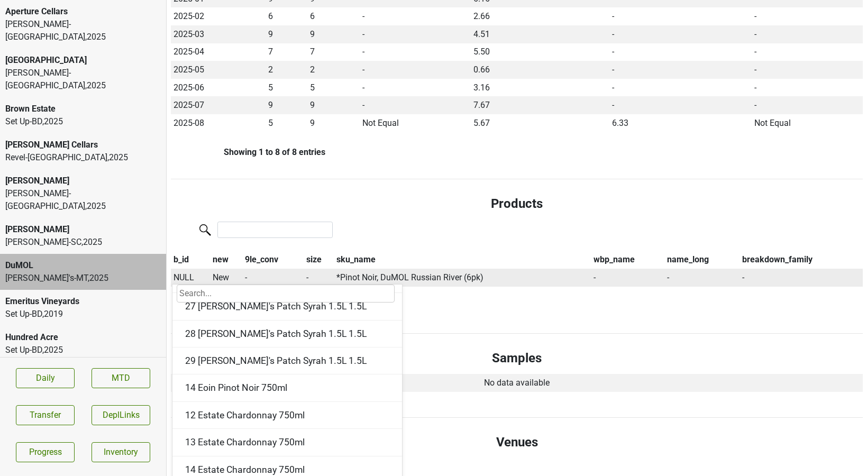
scroll to position [1653, 0]
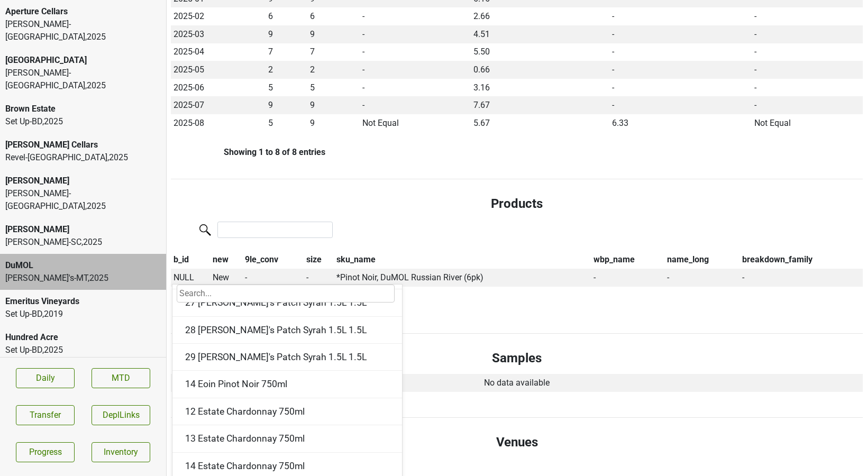
click at [368, 207] on h4 "Products" at bounding box center [516, 203] width 675 height 15
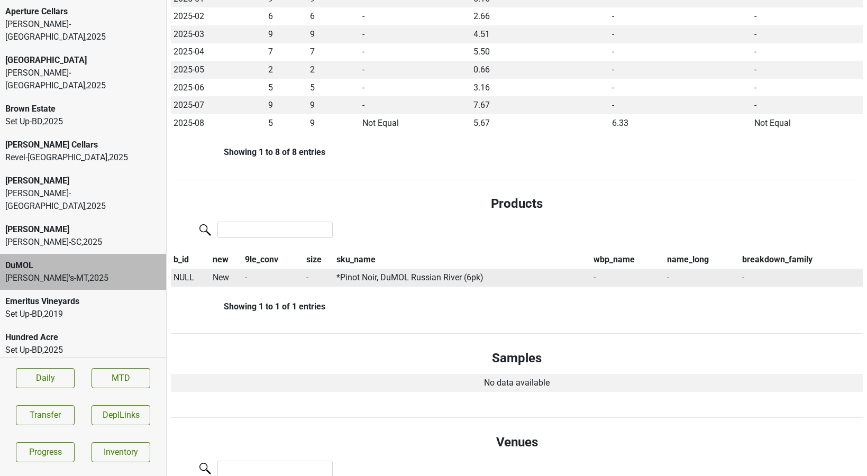
click at [335, 278] on td "*Pinot Noir, DuMOL Russian River (6pk)" at bounding box center [462, 278] width 257 height 18
drag, startPoint x: 339, startPoint y: 278, endPoint x: 497, endPoint y: 276, distance: 158.2
click at [497, 276] on td "*Pinot Noir, DuMOL Russian River (6pk)" at bounding box center [462, 278] width 257 height 18
copy td "Pinot Noir, DuMOL Russian River (6pk)"
click at [85, 259] on div "DuMOL" at bounding box center [83, 265] width 156 height 13
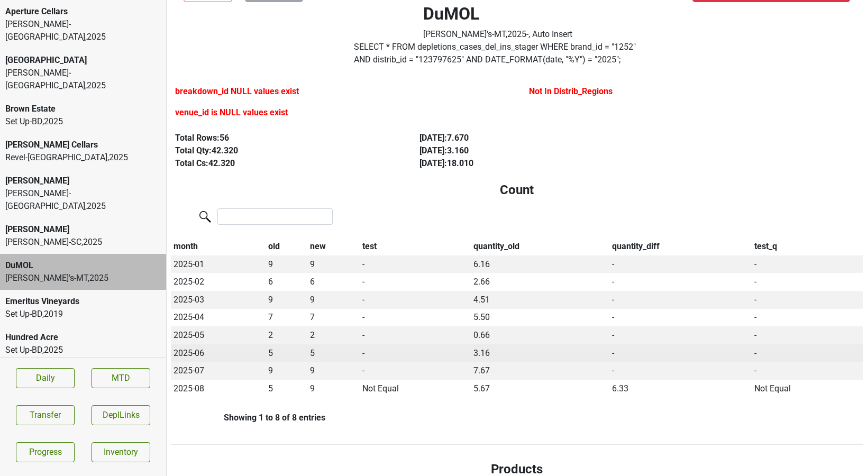
scroll to position [0, 0]
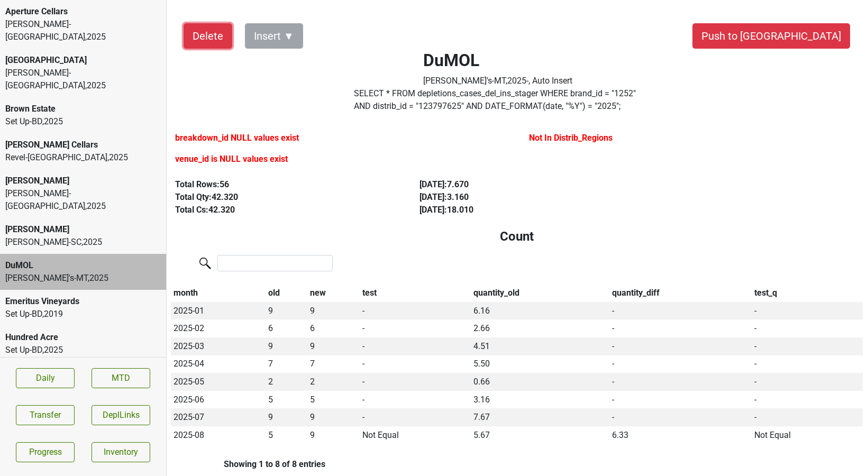
click at [195, 40] on button "Delete" at bounding box center [208, 35] width 49 height 25
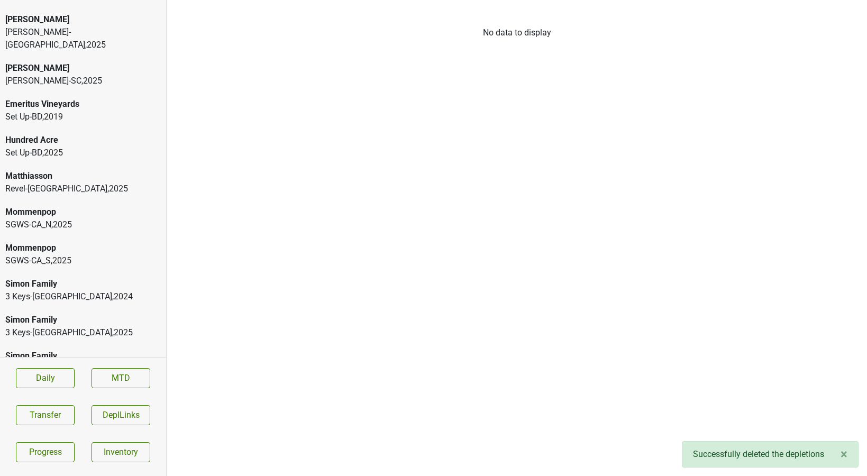
scroll to position [219, 0]
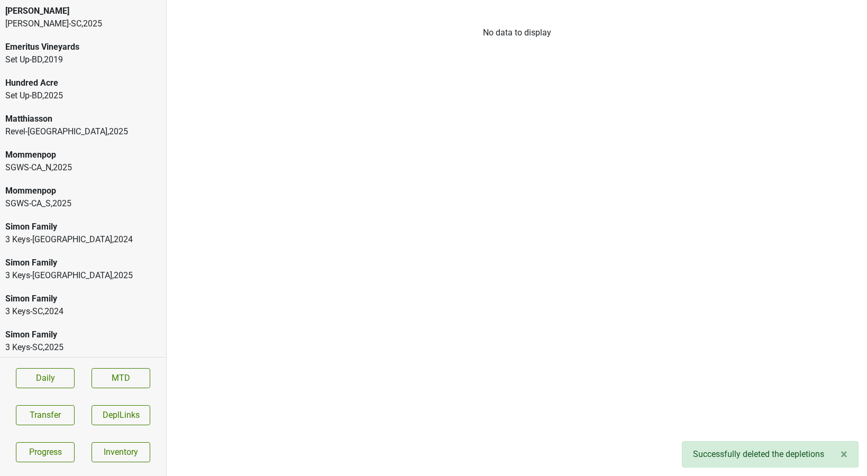
click at [38, 161] on div "SGWS-CA_N , 2025" at bounding box center [83, 167] width 156 height 13
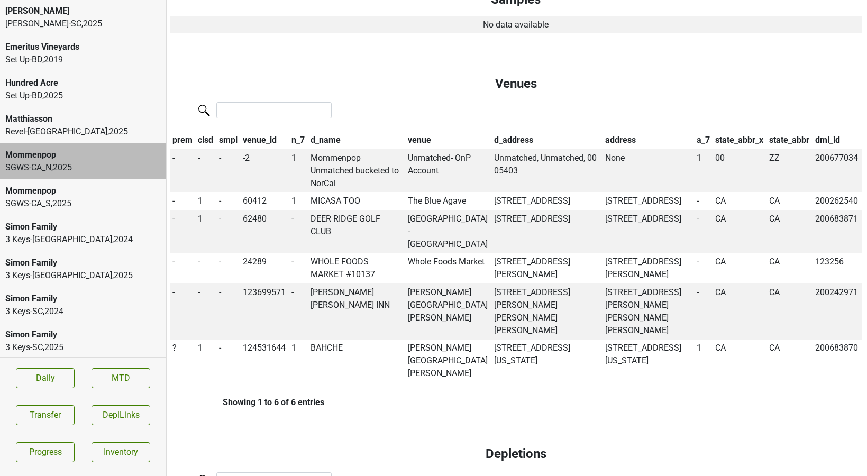
scroll to position [633, 1]
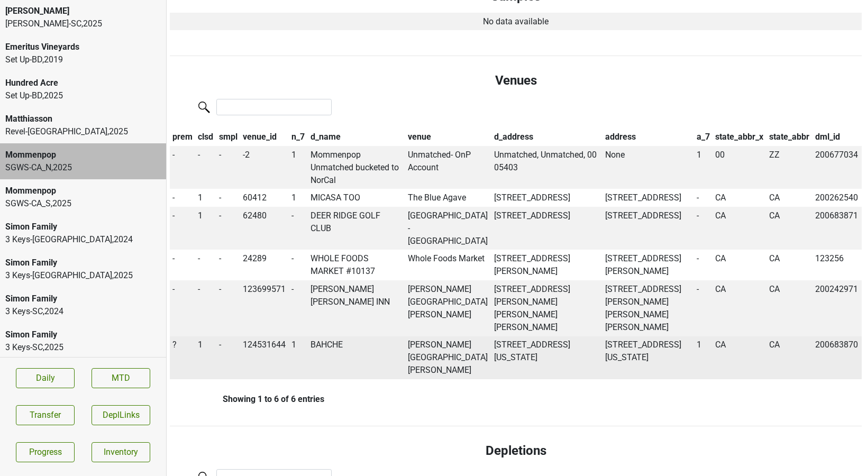
click at [335, 337] on td "BAHCHE" at bounding box center [356, 358] width 97 height 43
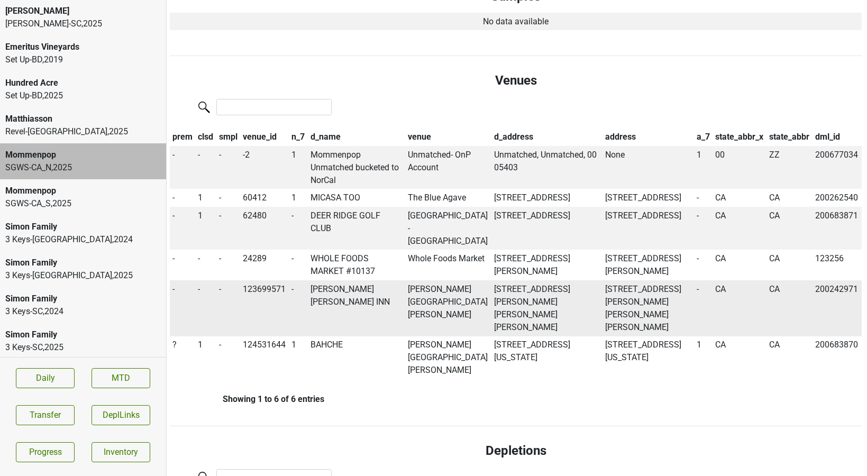
scroll to position [10775, 1]
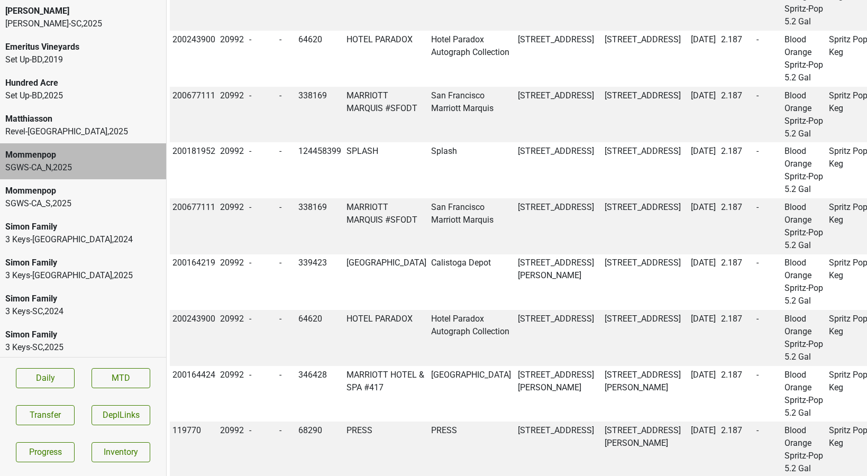
copy td "200683870"
click at [38, 411] on button "Transfer" at bounding box center [45, 415] width 59 height 20
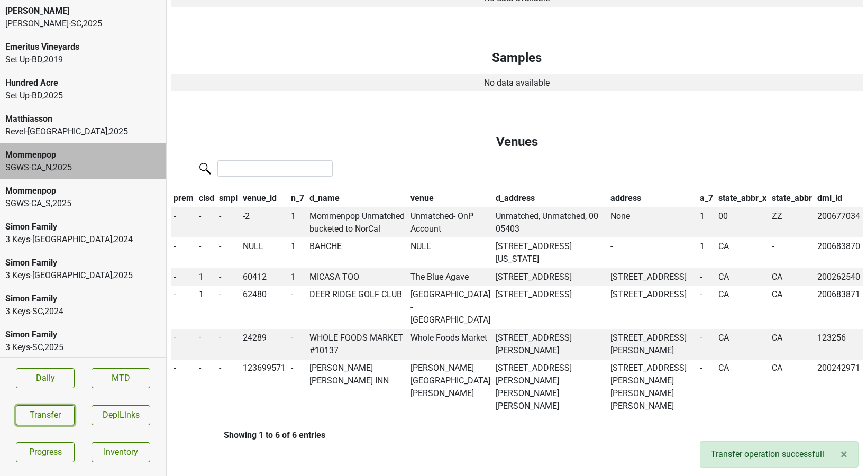
scroll to position [573, 0]
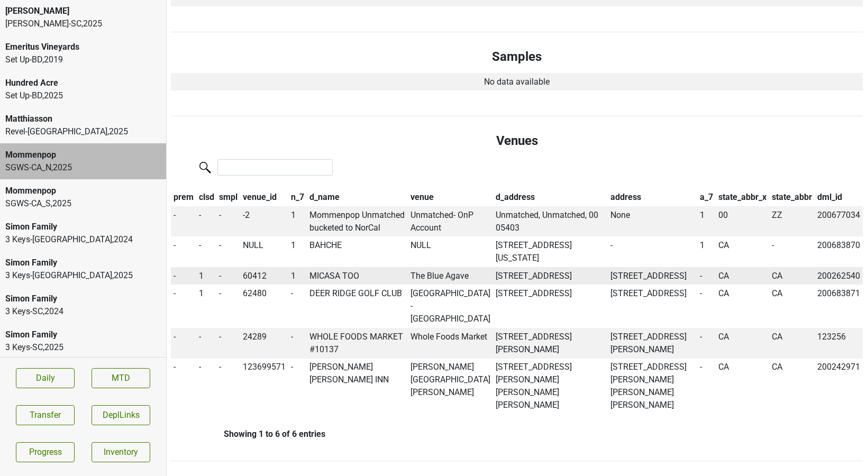
click at [352, 276] on td "MICASA TOO" at bounding box center [357, 276] width 101 height 18
click at [342, 274] on td "MICASA TOO" at bounding box center [357, 276] width 101 height 18
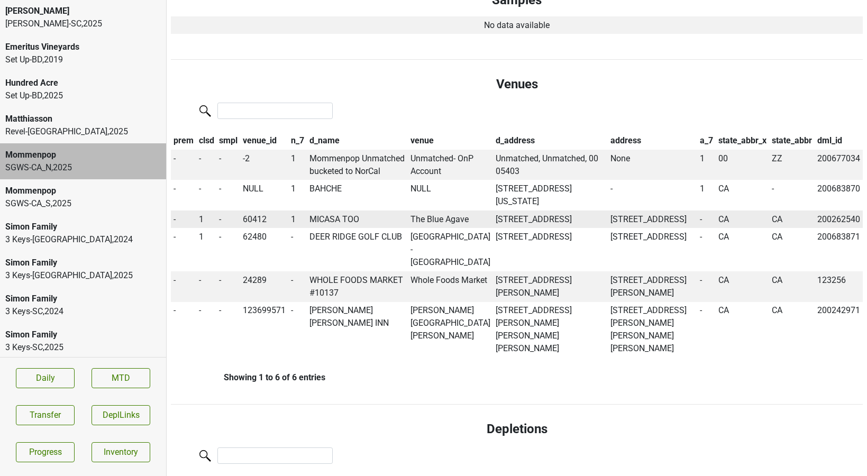
scroll to position [16111, 0]
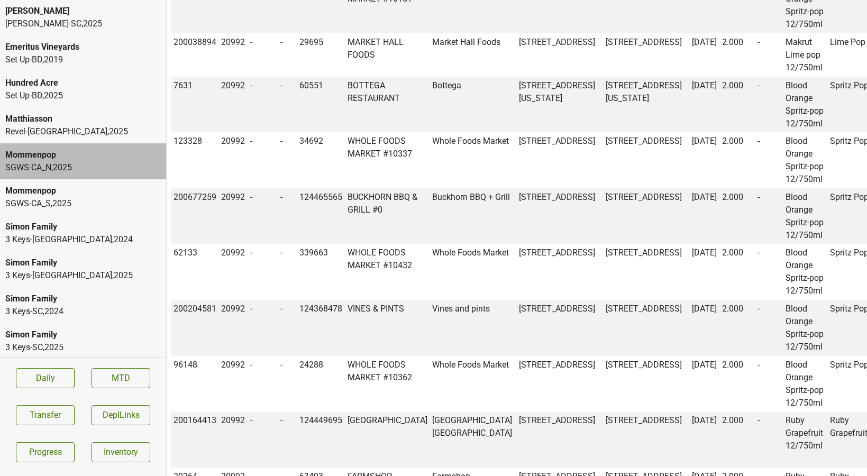
copy td "200262540"
click at [53, 412] on button "Transfer" at bounding box center [45, 415] width 59 height 20
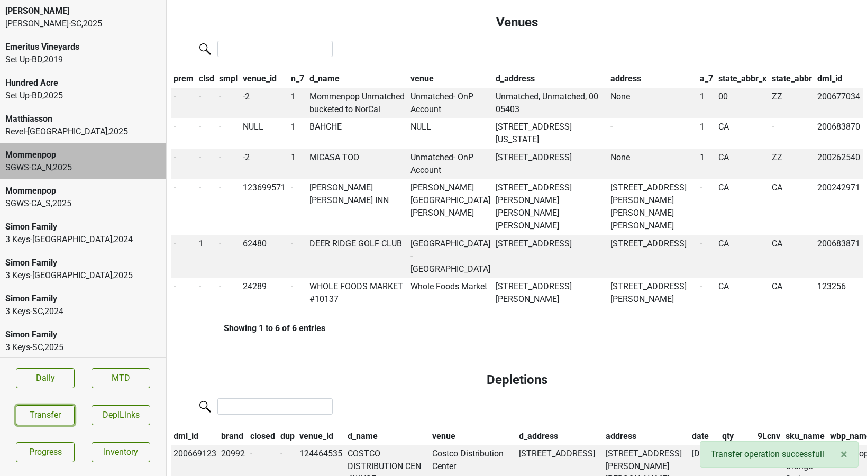
scroll to position [693, 0]
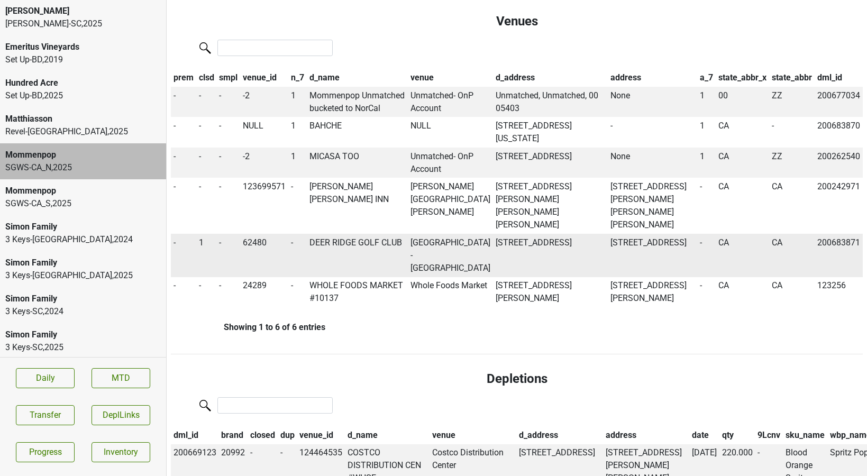
click at [378, 234] on td "DEER RIDGE GOLF CLUB" at bounding box center [357, 255] width 101 height 43
click at [201, 238] on span "1" at bounding box center [201, 243] width 5 height 10
click at [207, 250] on div "0" at bounding box center [239, 263] width 84 height 27
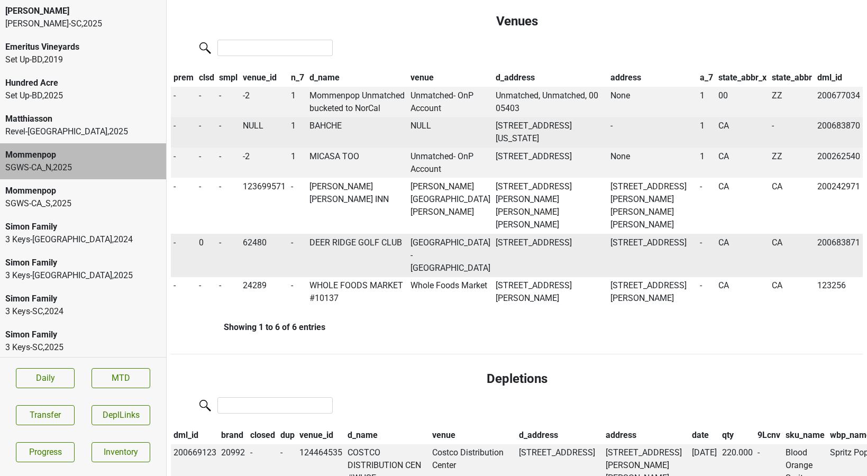
click at [340, 128] on td "BAHCHE" at bounding box center [357, 132] width 101 height 31
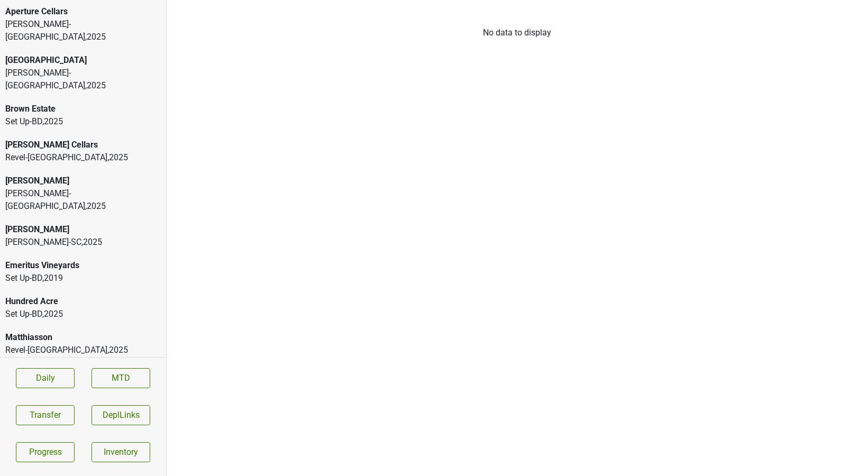
scroll to position [219, 0]
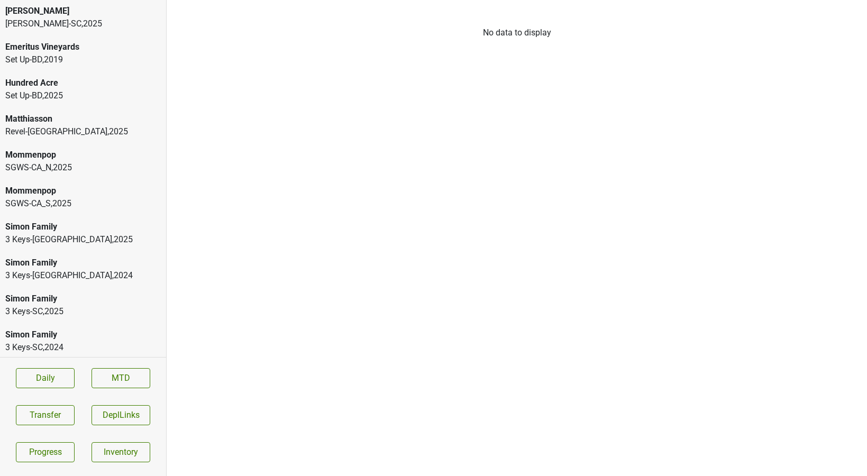
click at [49, 197] on div "SGWS-CA_S , 2025" at bounding box center [83, 203] width 156 height 13
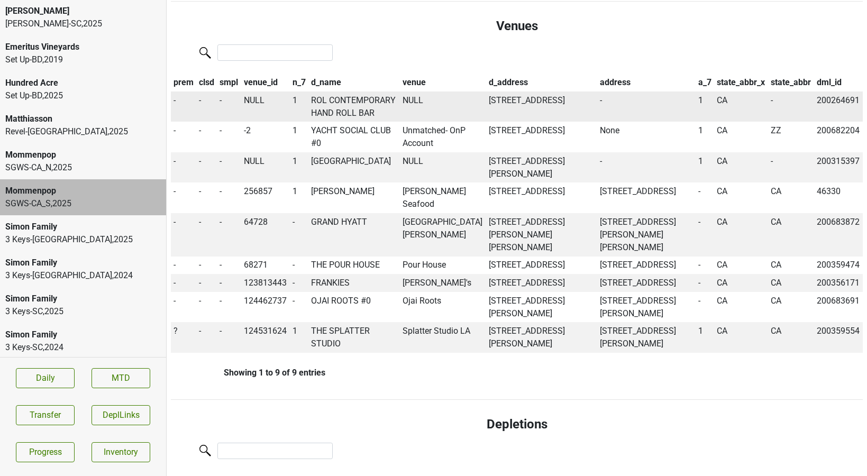
scroll to position [726, 0]
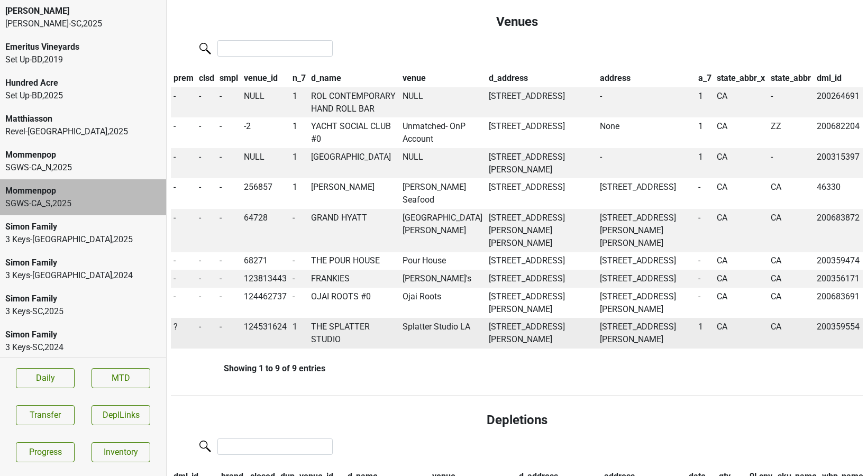
click at [323, 349] on td "THE SPLATTER STUDIO" at bounding box center [354, 333] width 92 height 31
click at [174, 332] on span "?" at bounding box center [176, 327] width 4 height 10
click at [184, 361] on div "On" at bounding box center [214, 347] width 84 height 27
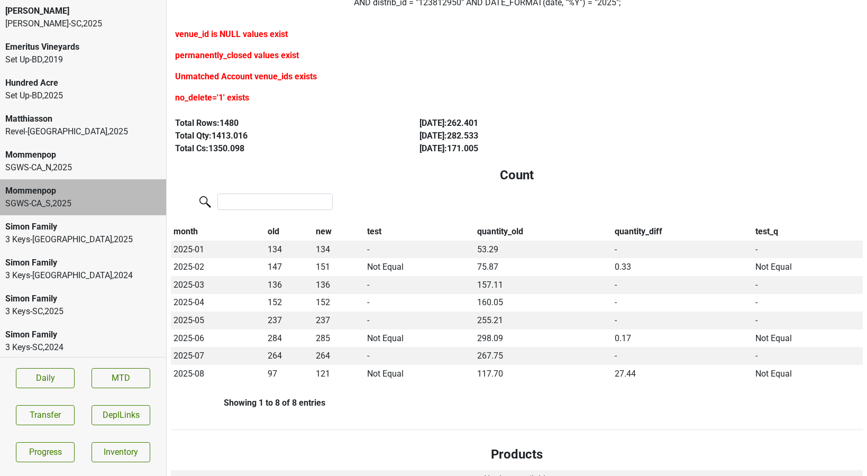
scroll to position [0, 0]
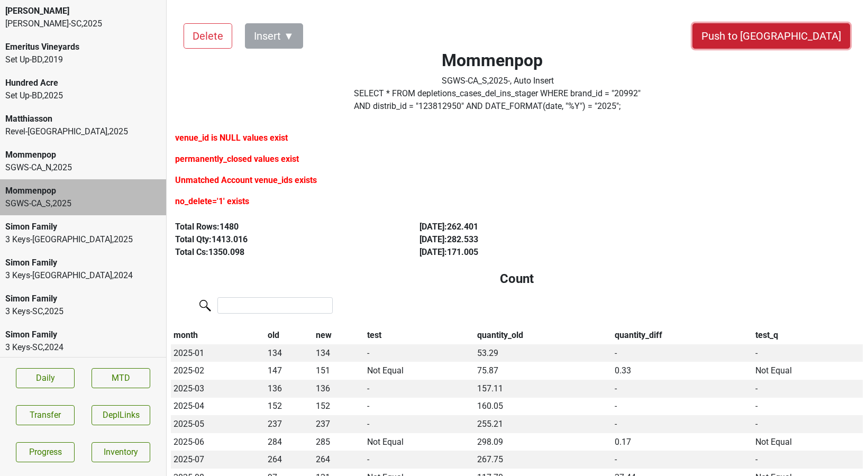
click at [804, 29] on button "Push to [GEOGRAPHIC_DATA]" at bounding box center [772, 35] width 158 height 25
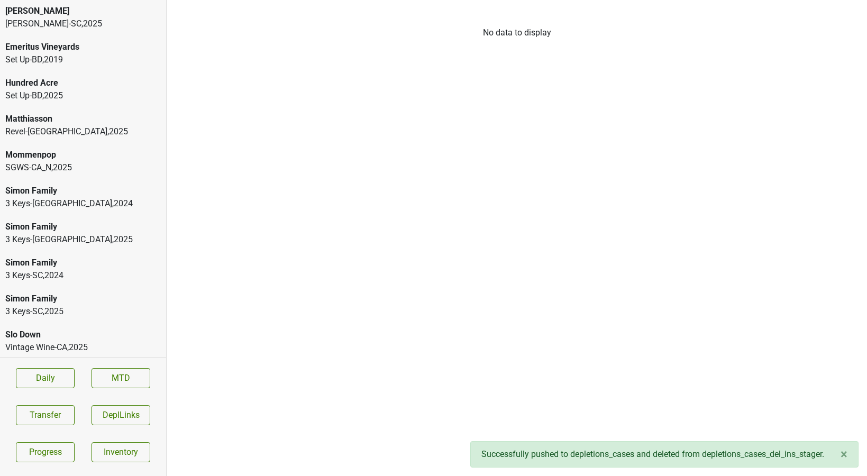
scroll to position [183, 0]
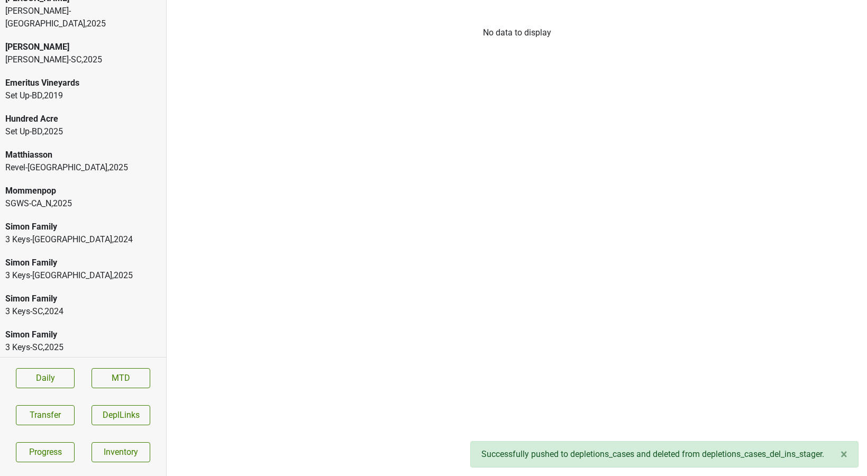
click at [76, 114] on div "Aperture Cellars [PERSON_NAME]-[GEOGRAPHIC_DATA] , 2025 [GEOGRAPHIC_DATA] [GEOG…" at bounding box center [83, 178] width 166 height 357
click at [67, 185] on div "Mommenpop" at bounding box center [83, 191] width 156 height 13
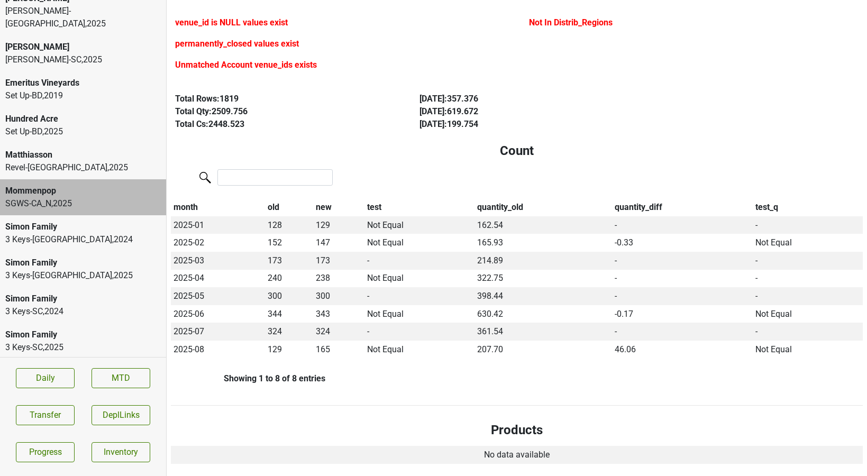
scroll to position [0, 0]
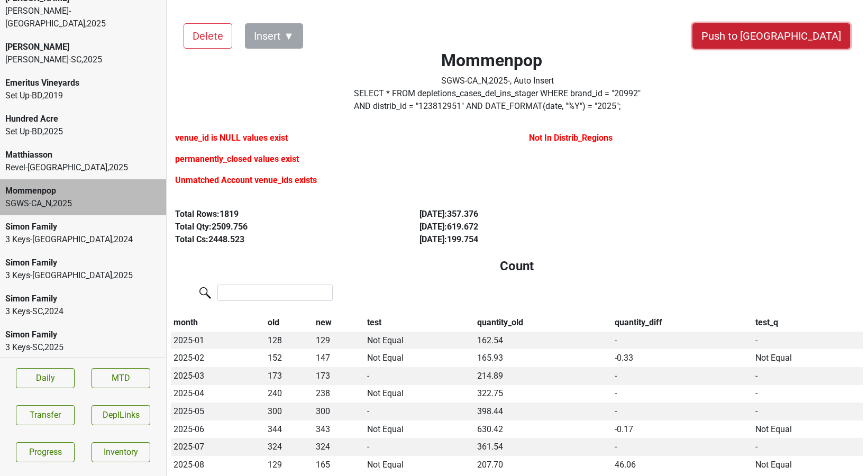
click at [803, 28] on button "Push to [GEOGRAPHIC_DATA]" at bounding box center [772, 35] width 158 height 25
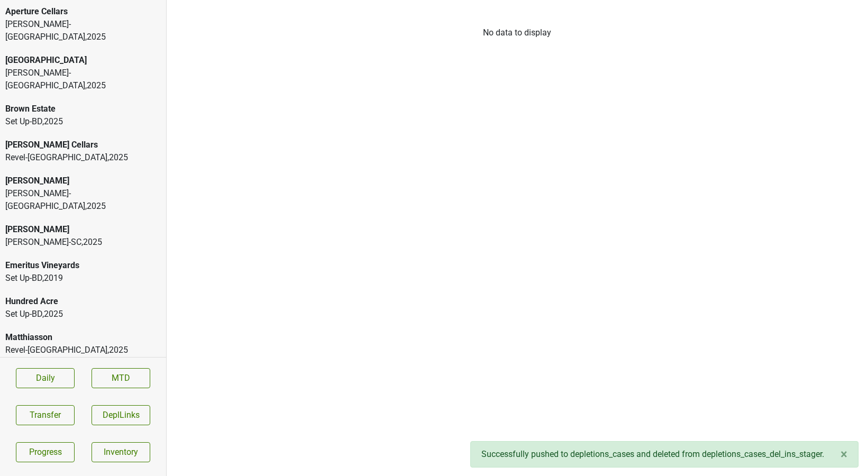
click at [146, 30] on div "[PERSON_NAME]-[GEOGRAPHIC_DATA] , 2025" at bounding box center [83, 30] width 156 height 25
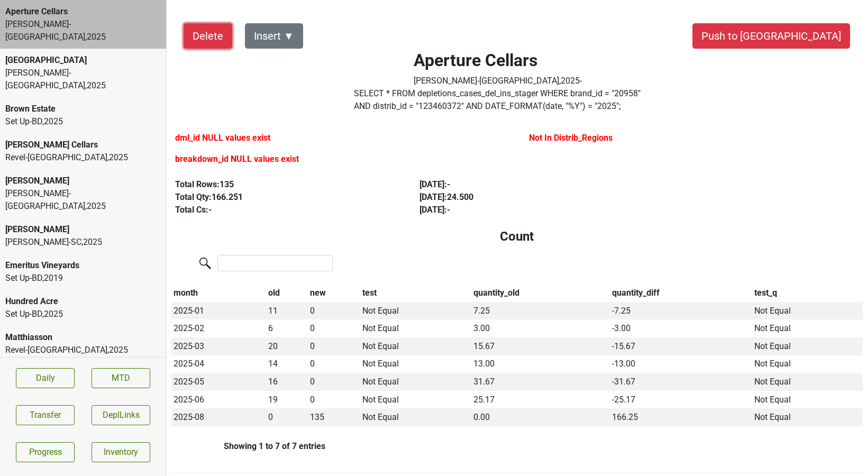
click at [193, 34] on button "Delete" at bounding box center [208, 35] width 49 height 25
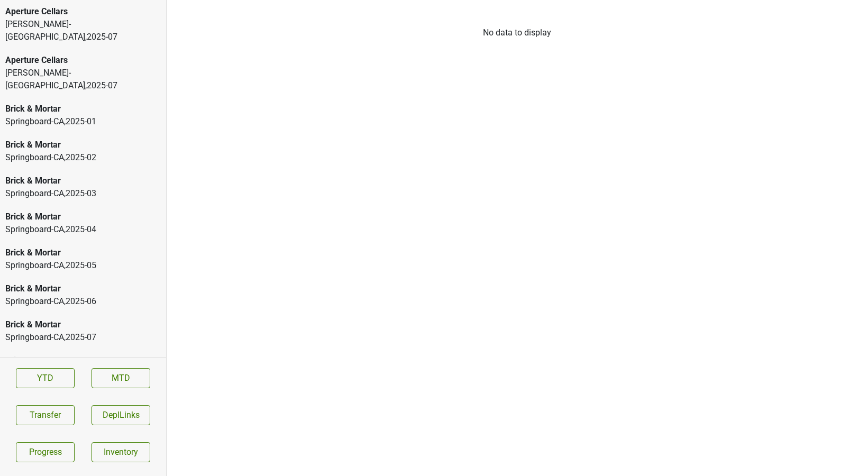
click at [36, 23] on div "Frederick Wildman-NJ , 2025 - 07" at bounding box center [83, 30] width 156 height 25
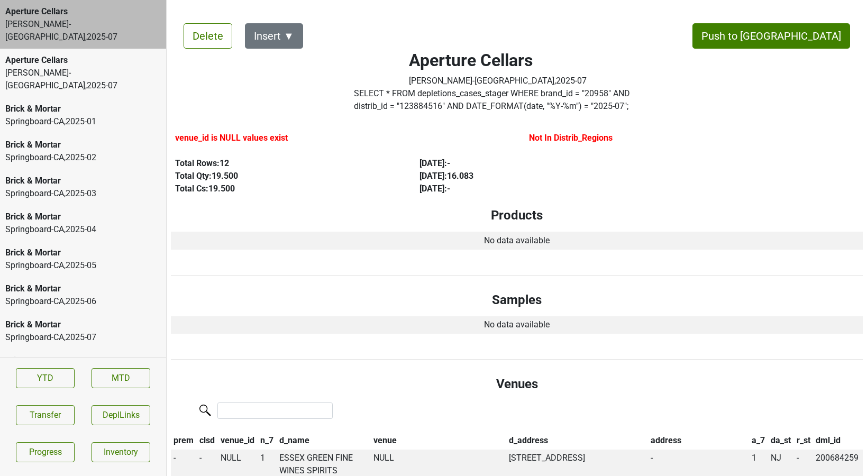
click at [35, 54] on div "Aperture Cellars" at bounding box center [83, 60] width 156 height 13
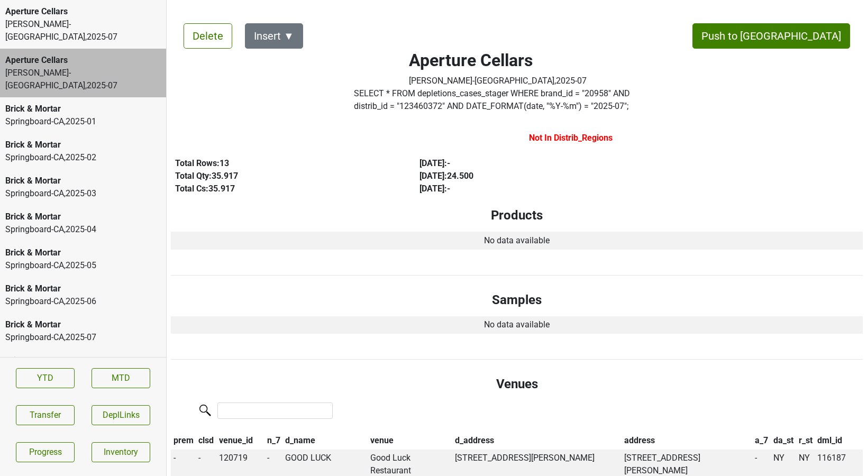
click at [35, 97] on div "Brick & Mortar Springboard-CA , 2025 - 01" at bounding box center [83, 115] width 166 height 36
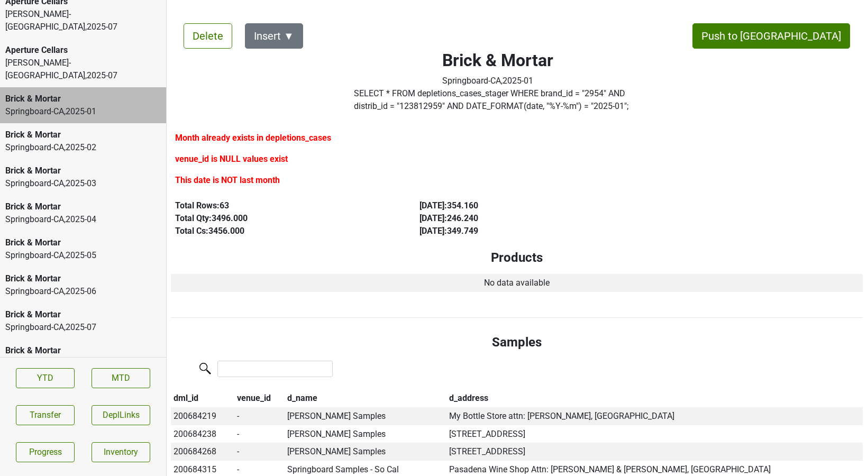
scroll to position [11, 0]
click at [42, 164] on div "Brick & Mortar" at bounding box center [83, 170] width 156 height 13
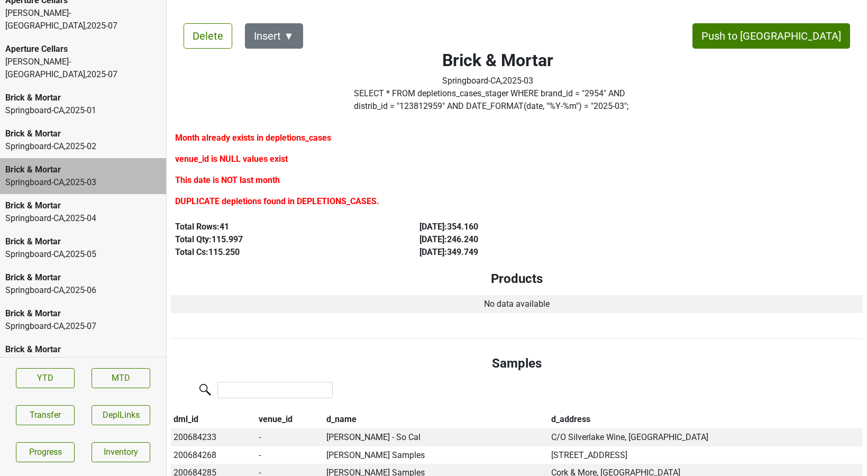
click at [381, 108] on label "SELECT * FROM depletions_cases_stager WHERE brand_id = " 2954 " AND distrib_id …" at bounding box center [498, 99] width 288 height 25
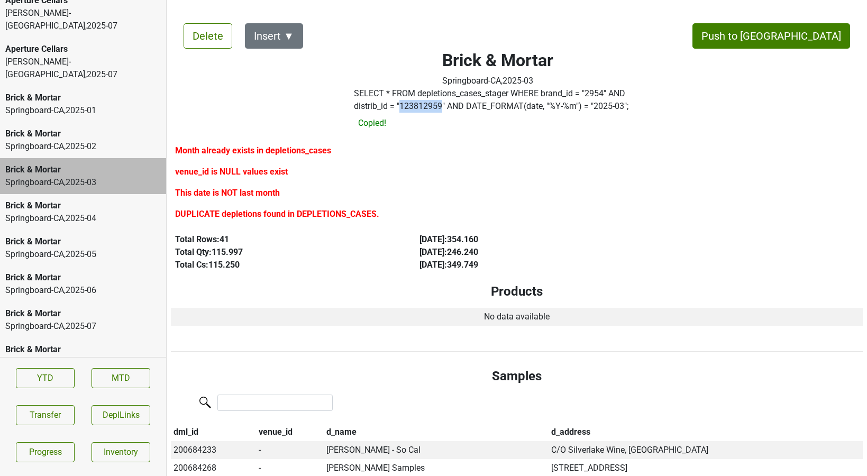
click at [381, 108] on label "SELECT * FROM depletions_cases_stager WHERE brand_id = " 2954 " AND distrib_id …" at bounding box center [498, 99] width 288 height 25
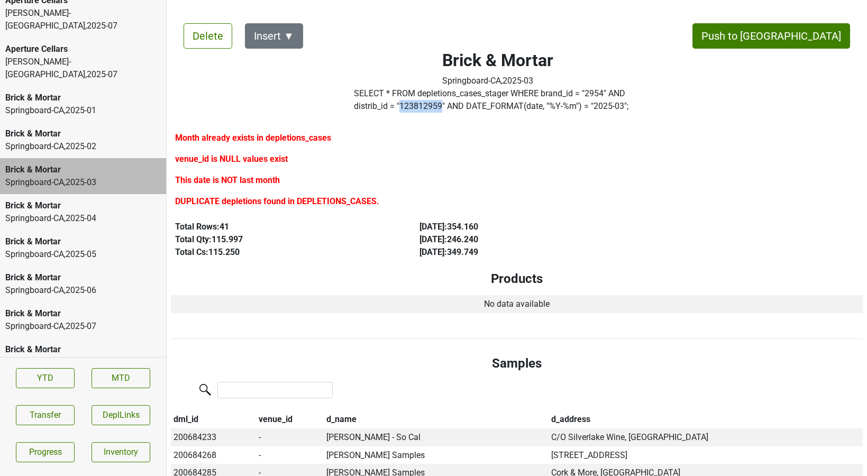
copy label "123812959"
